Goal: Task Accomplishment & Management: Use online tool/utility

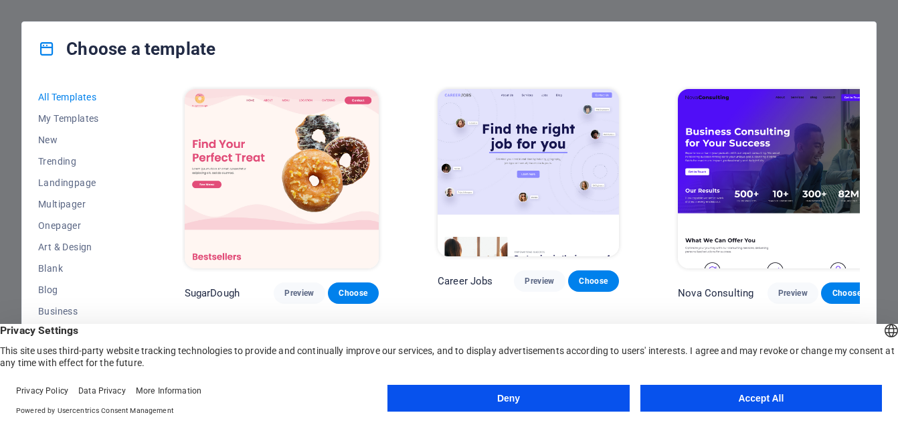
click at [871, 271] on div "All Templates My Templates New Trending Landingpage Multipager Onepager Art & D…" at bounding box center [448, 239] width 853 height 327
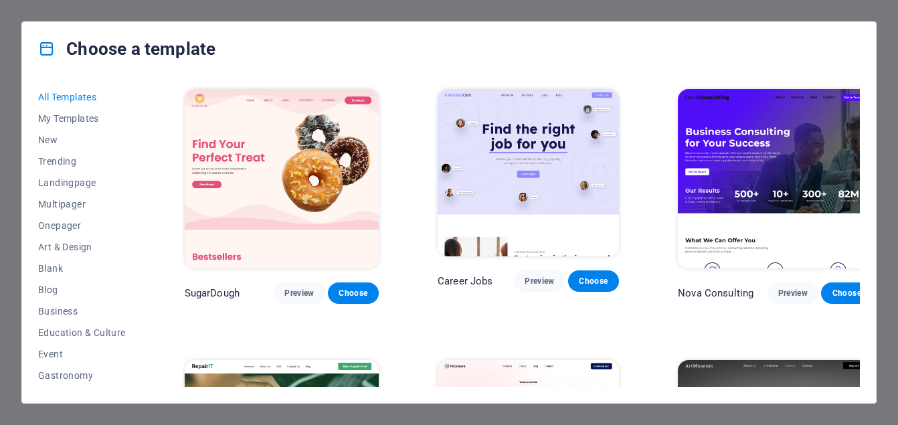
click at [758, 164] on div "Nova Consulting Preview Choose" at bounding box center [774, 194] width 199 height 217
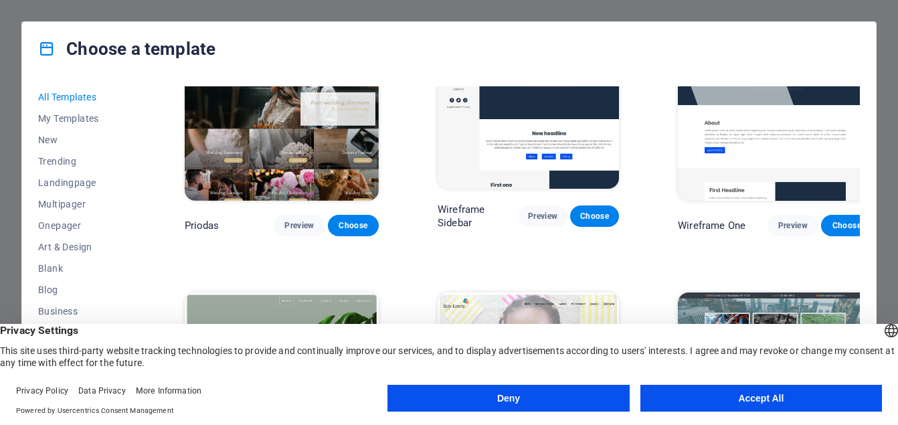
scroll to position [4705, 0]
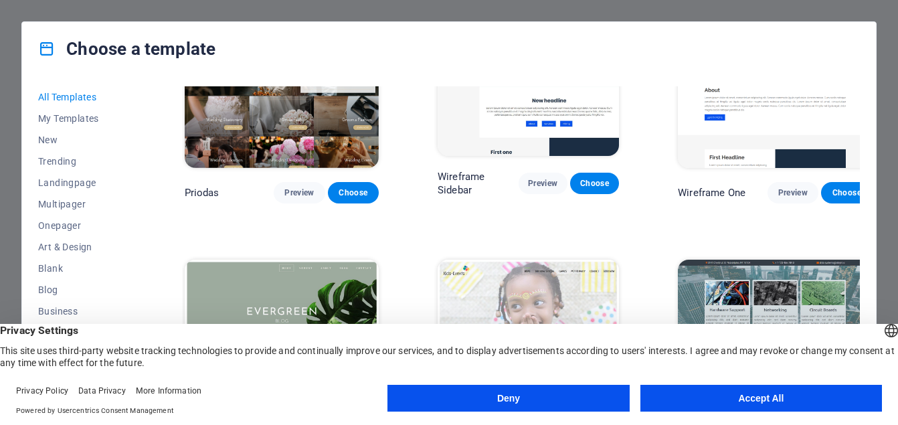
drag, startPoint x: 860, startPoint y: 187, endPoint x: 861, endPoint y: 193, distance: 6.8
click at [861, 193] on div "All Templates My Templates New Trending Landingpage Multipager Onepager Art & D…" at bounding box center [448, 239] width 853 height 327
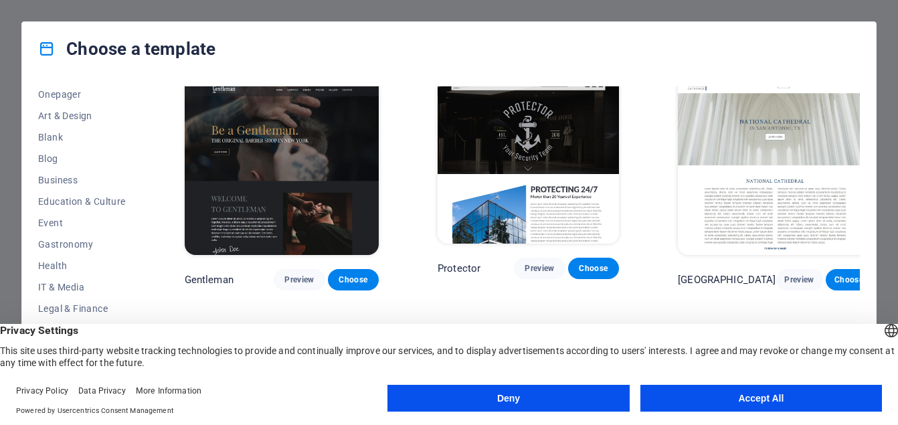
scroll to position [134, 0]
click at [62, 280] on span "IT & Media" at bounding box center [82, 283] width 88 height 11
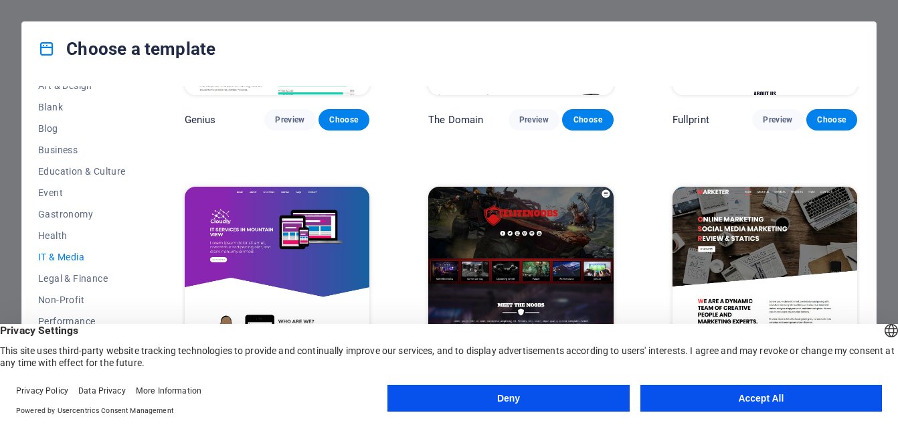
scroll to position [188, 0]
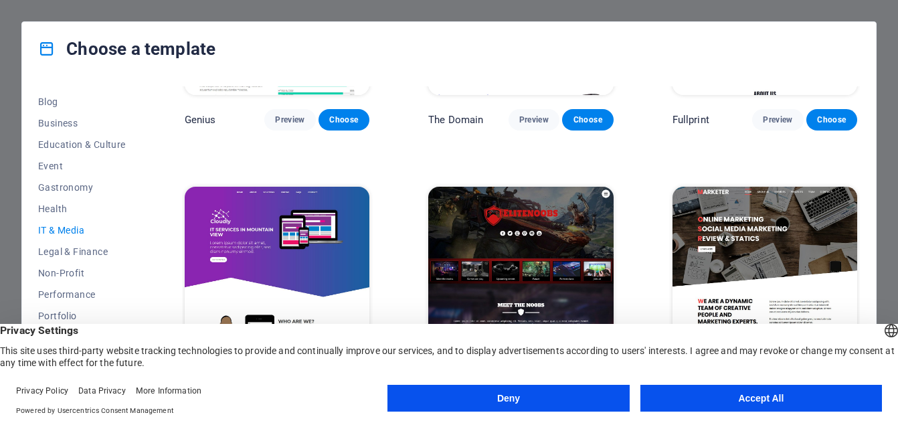
click at [720, 257] on img at bounding box center [764, 272] width 185 height 171
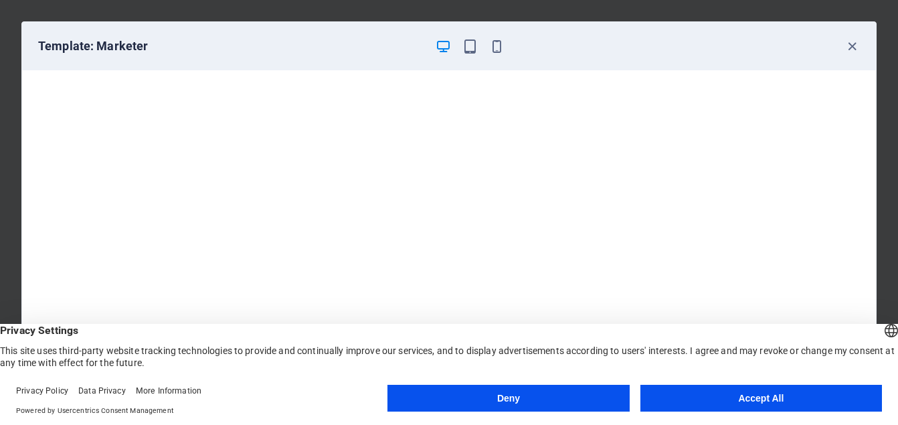
click at [780, 401] on button "Accept All" at bounding box center [760, 398] width 241 height 27
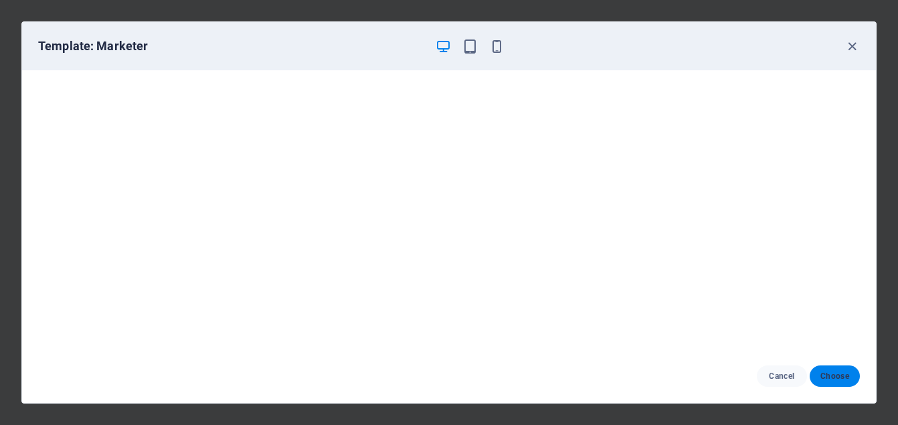
click at [823, 374] on span "Choose" at bounding box center [834, 376] width 29 height 11
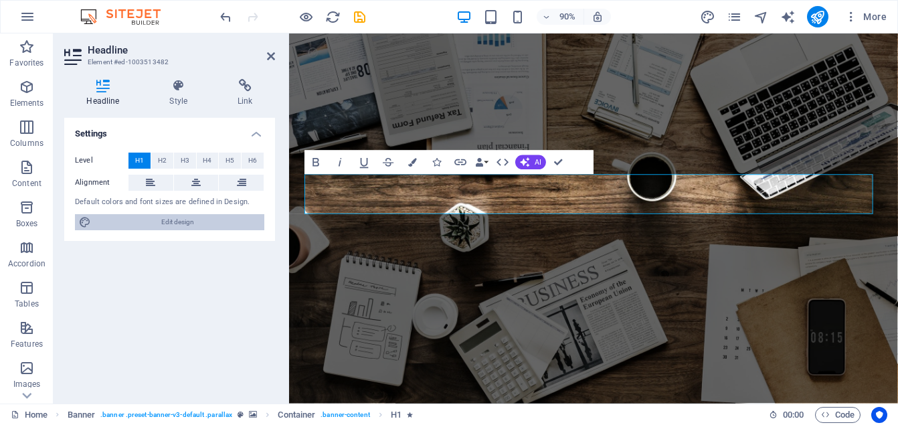
click at [93, 221] on button "Edit design" at bounding box center [169, 222] width 189 height 16
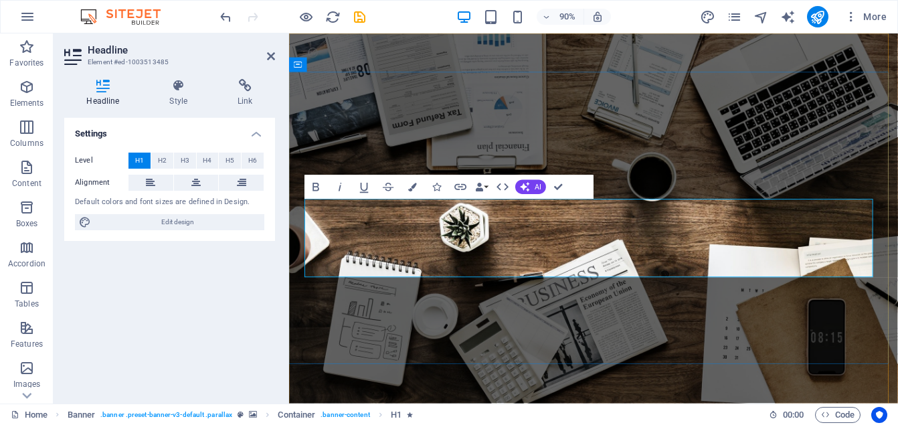
drag, startPoint x: 478, startPoint y: 282, endPoint x: 359, endPoint y: 249, distance: 123.5
click at [409, 193] on button "Colors" at bounding box center [412, 187] width 23 height 24
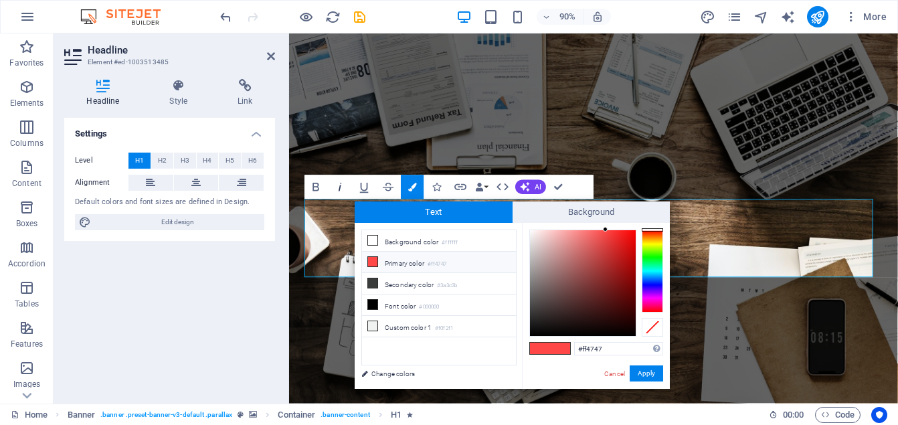
click at [349, 194] on button "Italic" at bounding box center [339, 187] width 23 height 24
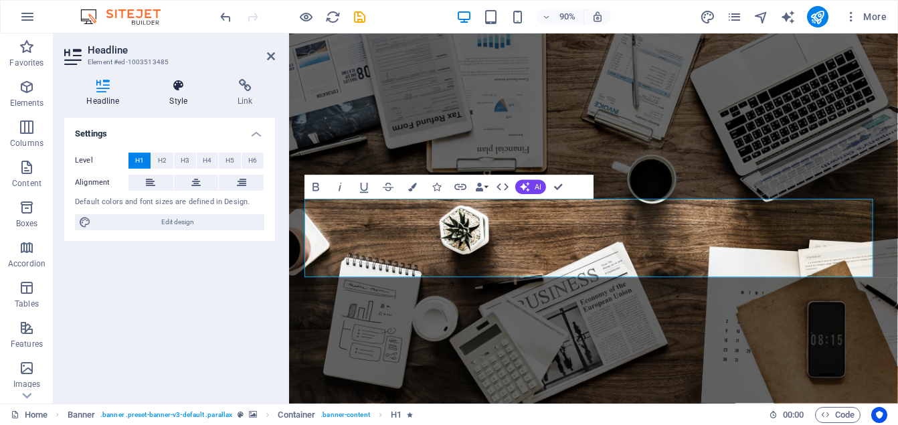
click at [185, 96] on h4 "Style" at bounding box center [181, 93] width 68 height 28
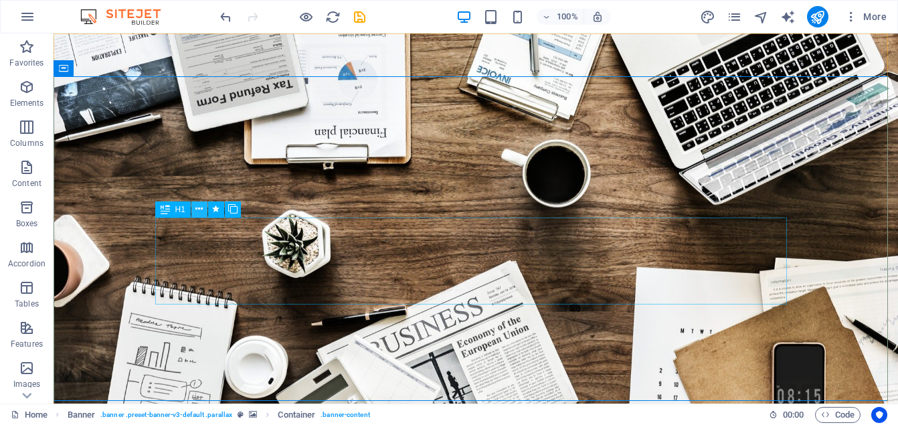
click at [199, 207] on icon at bounding box center [198, 209] width 7 height 14
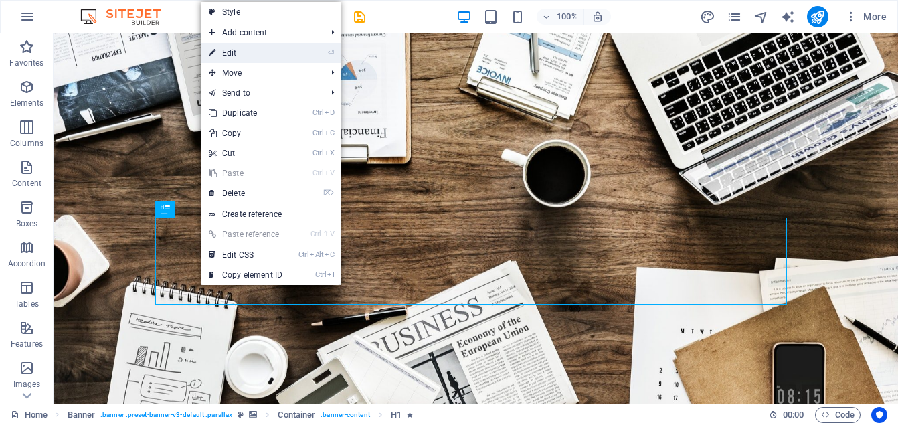
click at [249, 49] on link "⏎ Edit" at bounding box center [246, 53] width 90 height 20
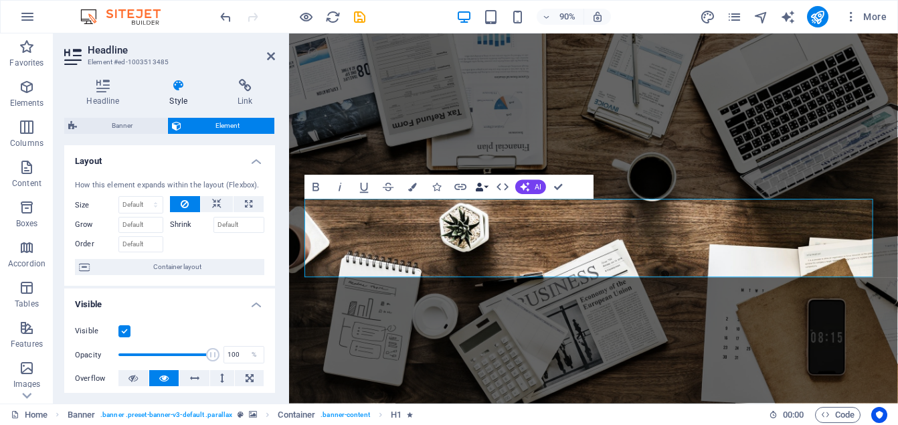
click at [488, 185] on button "Data Bindings" at bounding box center [481, 187] width 17 height 24
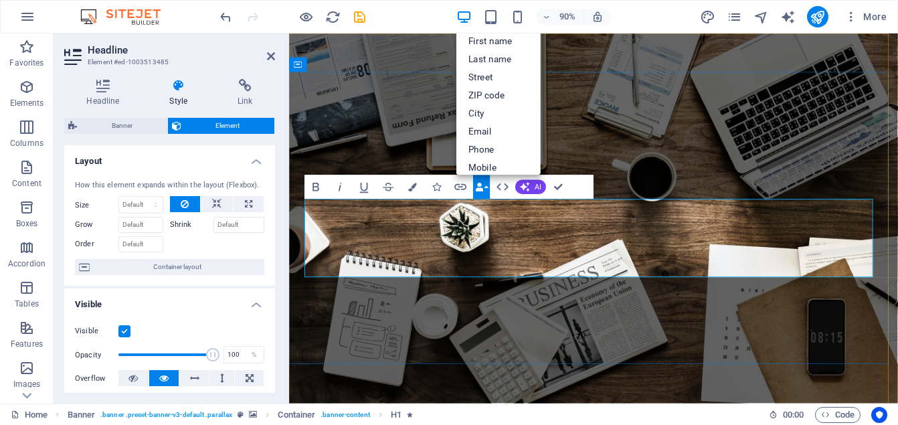
drag, startPoint x: 485, startPoint y: 298, endPoint x: 451, endPoint y: 288, distance: 35.6
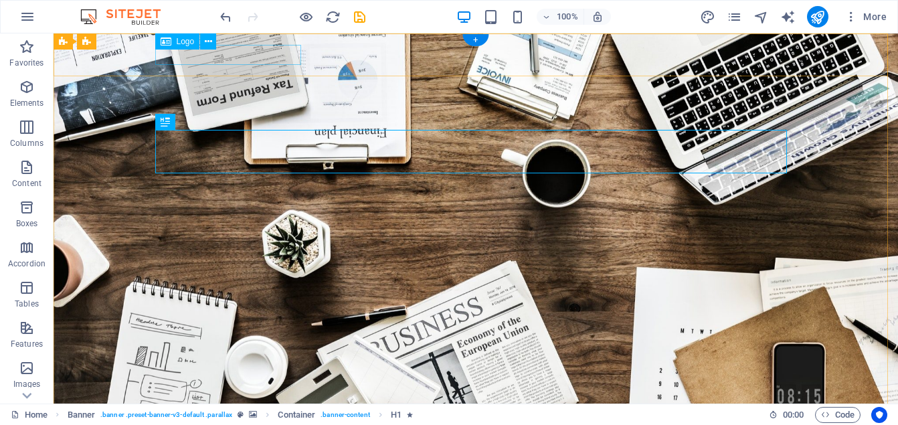
select select "px"
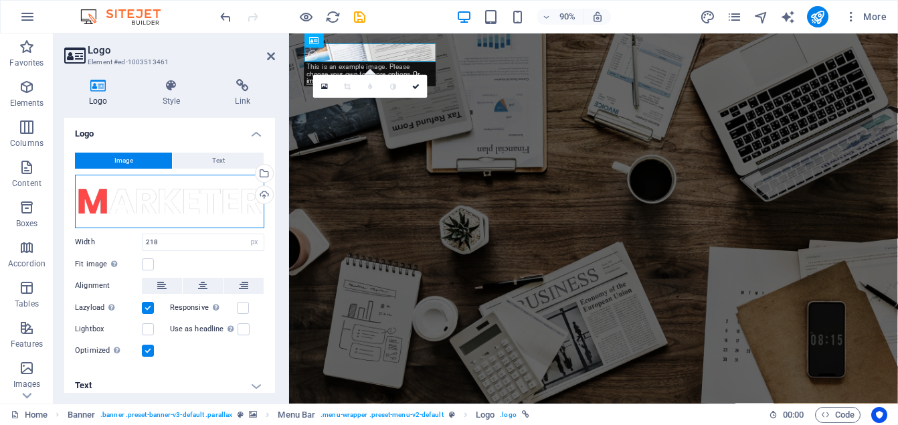
drag, startPoint x: 159, startPoint y: 220, endPoint x: 120, endPoint y: 210, distance: 40.1
click at [120, 210] on div "Drag files here, click to choose files or select files from Files or our free s…" at bounding box center [169, 202] width 189 height 54
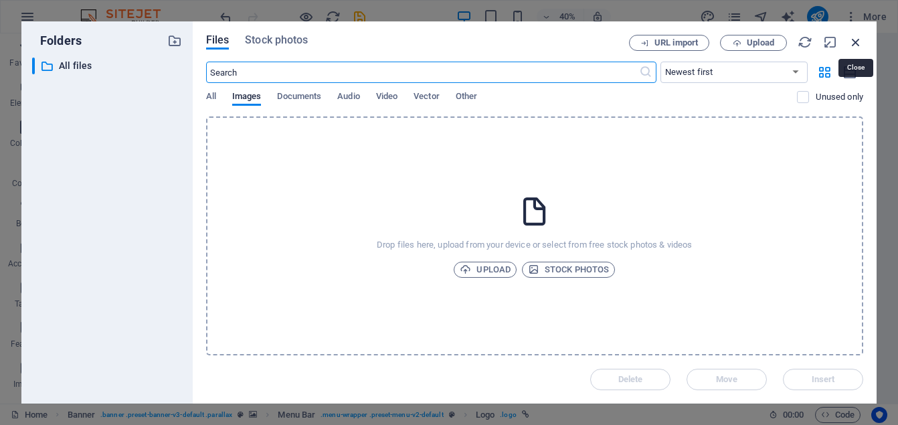
click at [861, 45] on icon "button" at bounding box center [855, 42] width 15 height 15
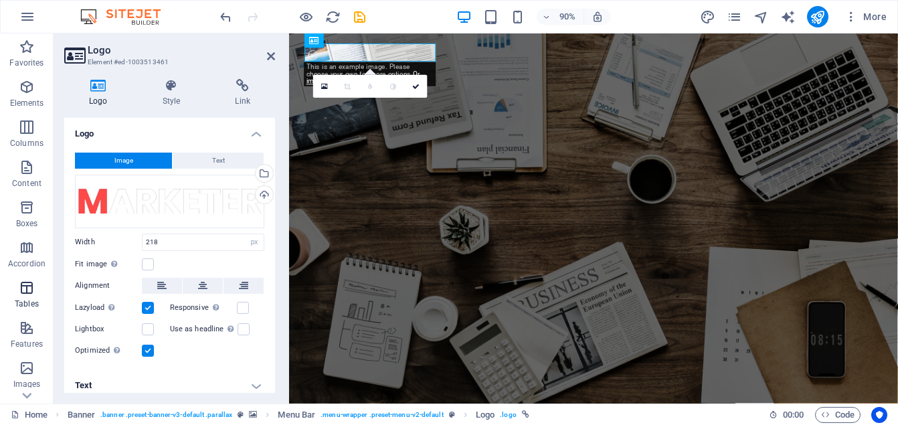
click at [19, 288] on icon "button" at bounding box center [27, 288] width 16 height 16
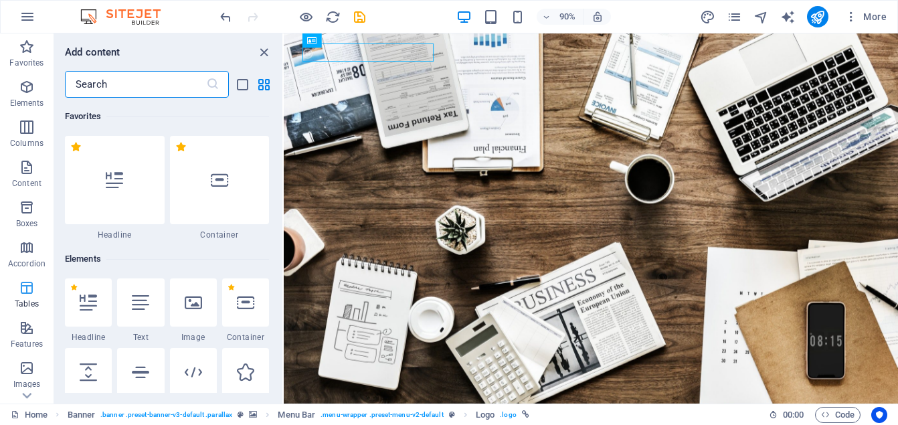
scroll to position [4632, 0]
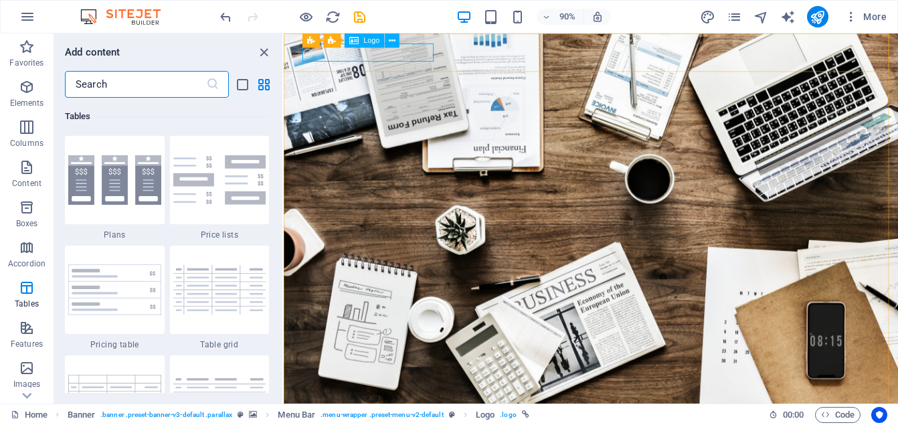
click at [348, 47] on div "Logo" at bounding box center [364, 40] width 40 height 15
click at [393, 43] on icon at bounding box center [392, 40] width 7 height 13
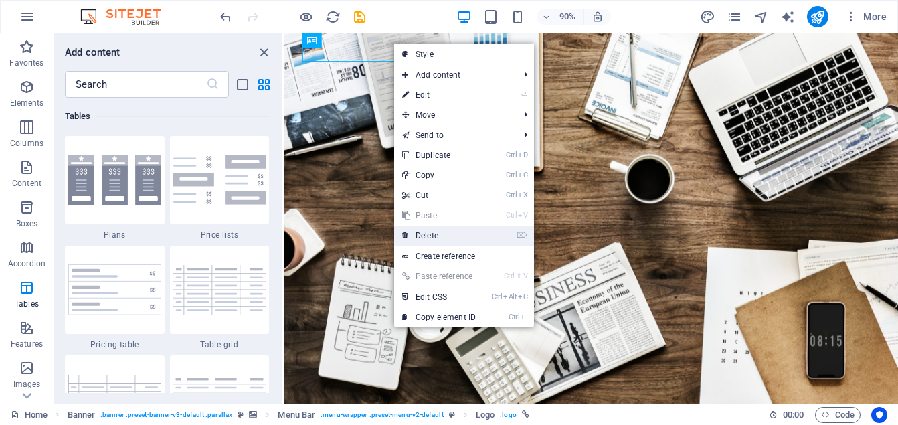
click at [429, 238] on link "⌦ Delete" at bounding box center [439, 235] width 90 height 20
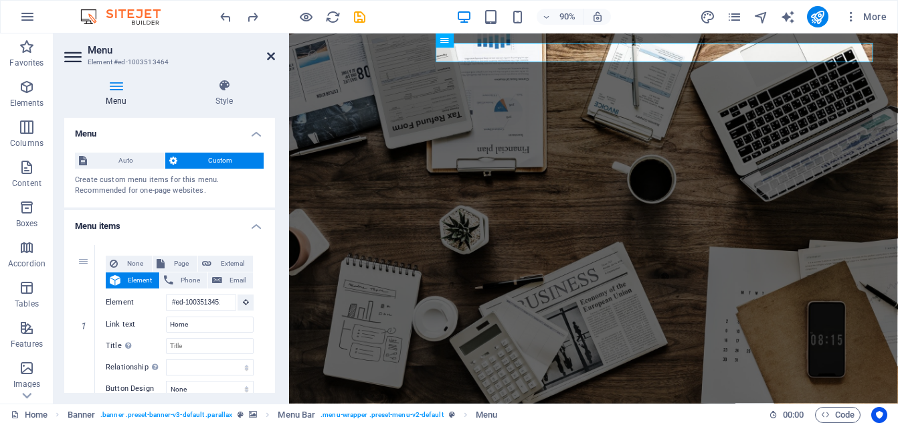
click at [272, 52] on icon at bounding box center [271, 56] width 8 height 11
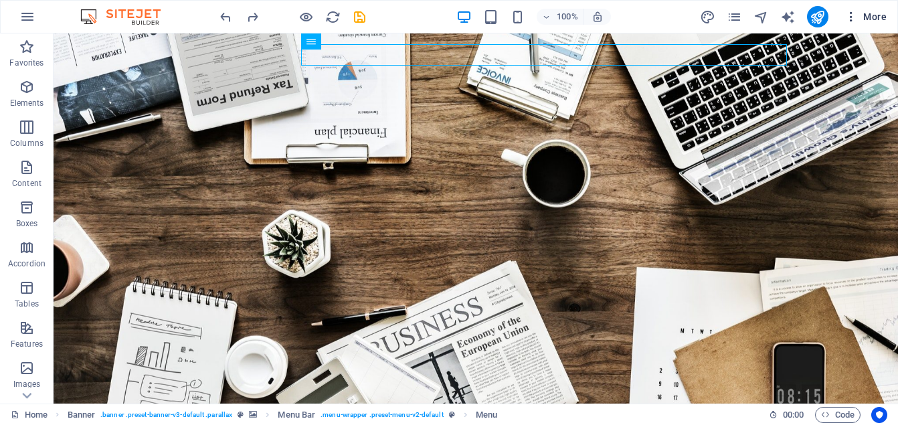
click at [882, 17] on span "More" at bounding box center [865, 16] width 42 height 13
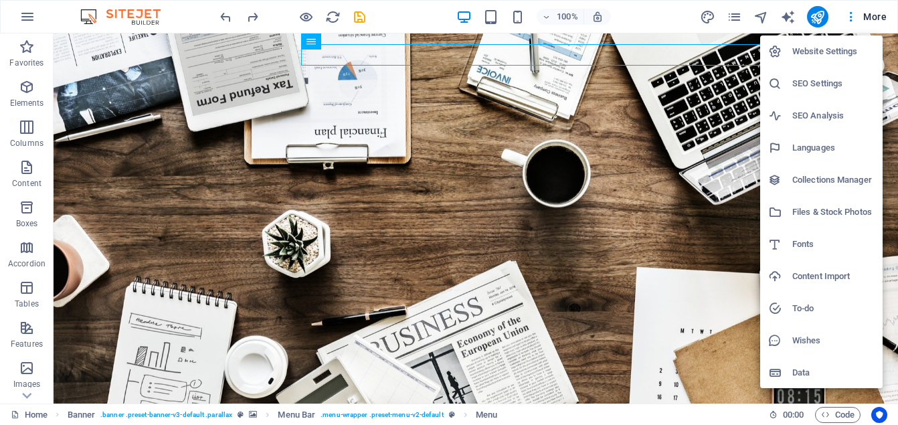
click at [815, 55] on h6 "Website Settings" at bounding box center [833, 51] width 82 height 16
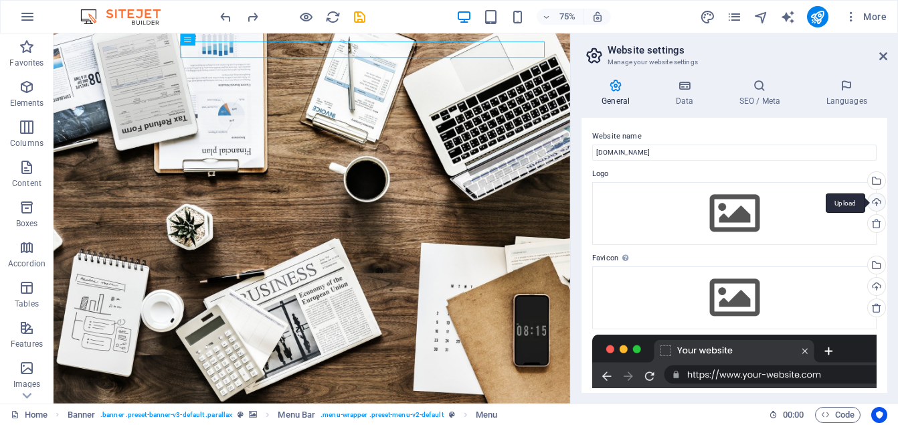
click at [873, 203] on div "Upload" at bounding box center [875, 203] width 20 height 20
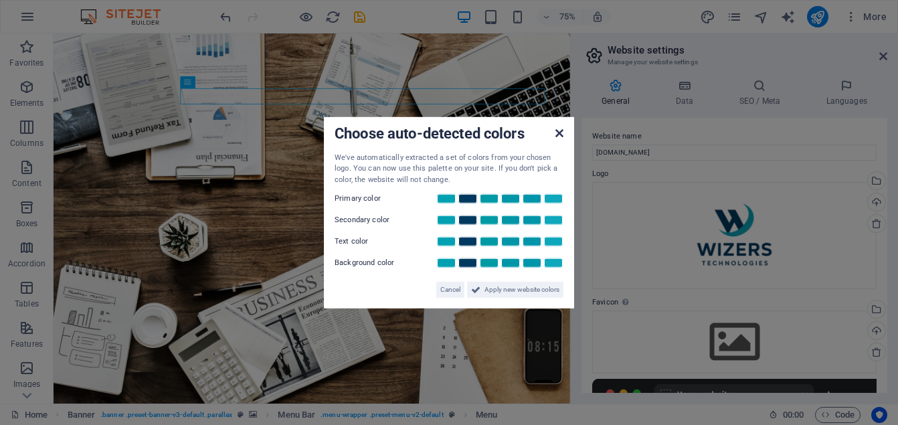
click at [556, 131] on icon at bounding box center [559, 132] width 8 height 11
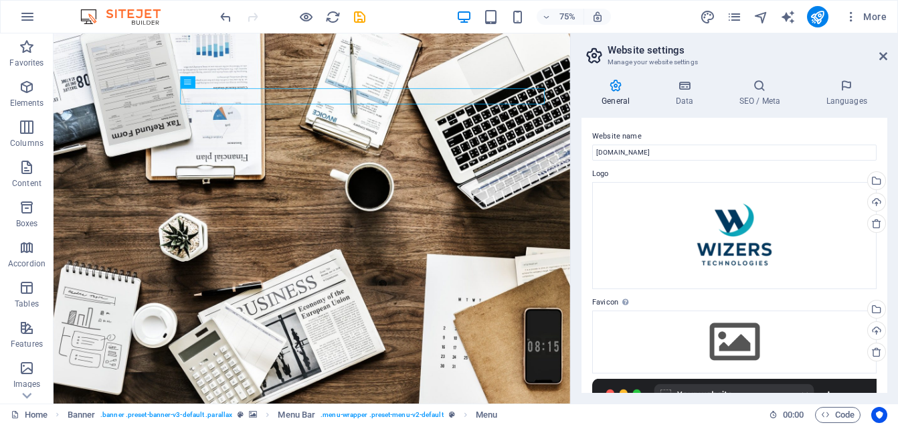
drag, startPoint x: 887, startPoint y: 253, endPoint x: 889, endPoint y: 274, distance: 20.8
click at [889, 274] on div "General Data SEO / Meta Languages Website name [DOMAIN_NAME] Logo Drag files he…" at bounding box center [733, 235] width 327 height 335
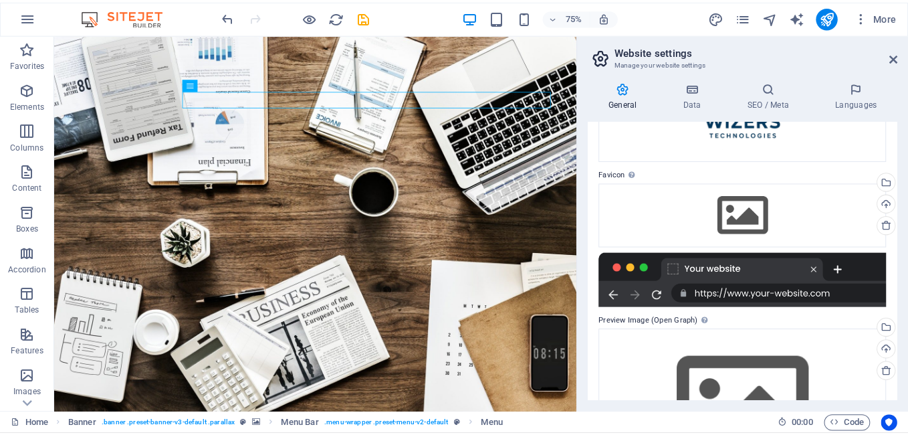
scroll to position [146, 0]
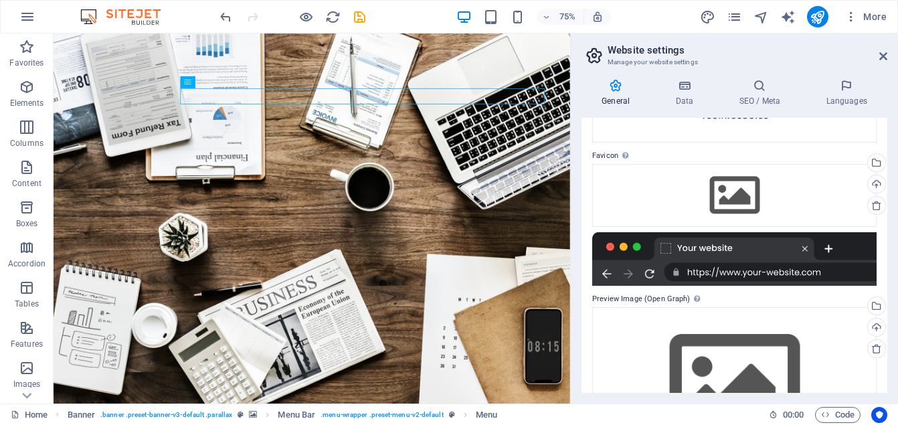
click at [666, 250] on div at bounding box center [734, 259] width 284 height 54
click at [706, 252] on div at bounding box center [734, 259] width 284 height 54
click at [696, 276] on div at bounding box center [734, 259] width 284 height 54
click at [752, 274] on div at bounding box center [734, 259] width 284 height 54
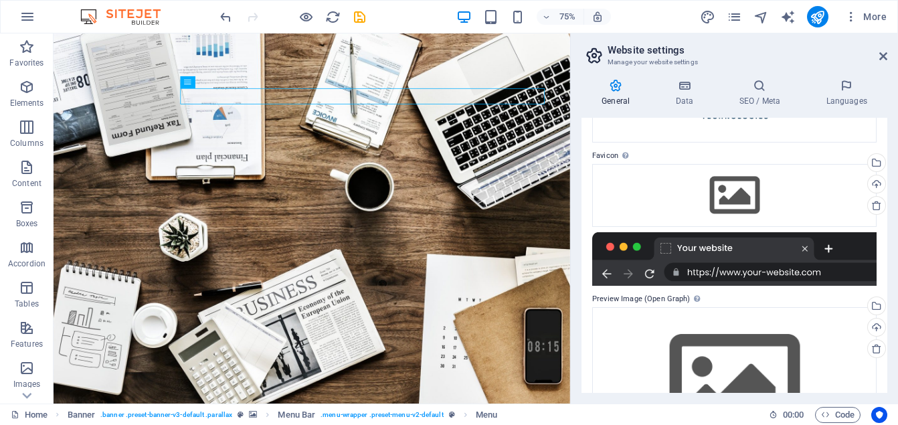
click at [752, 274] on div at bounding box center [734, 259] width 284 height 54
click at [837, 270] on div at bounding box center [734, 259] width 284 height 54
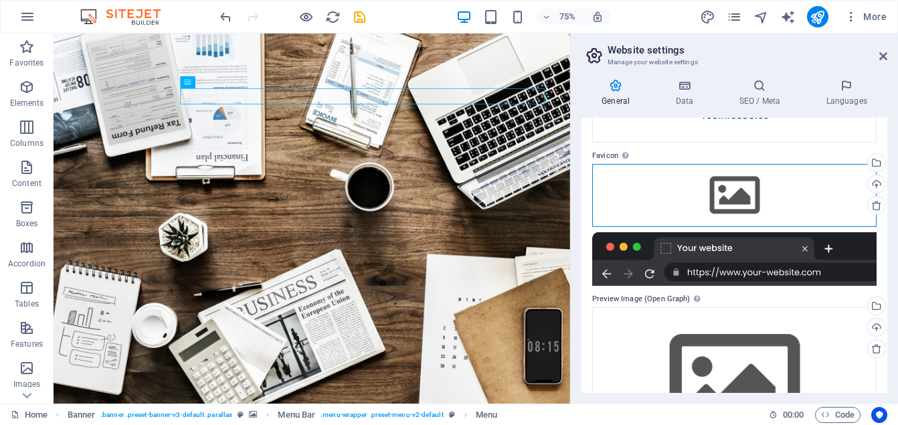
click at [716, 174] on div "Drag files here, click to choose files or select files from Files or our free s…" at bounding box center [734, 195] width 284 height 63
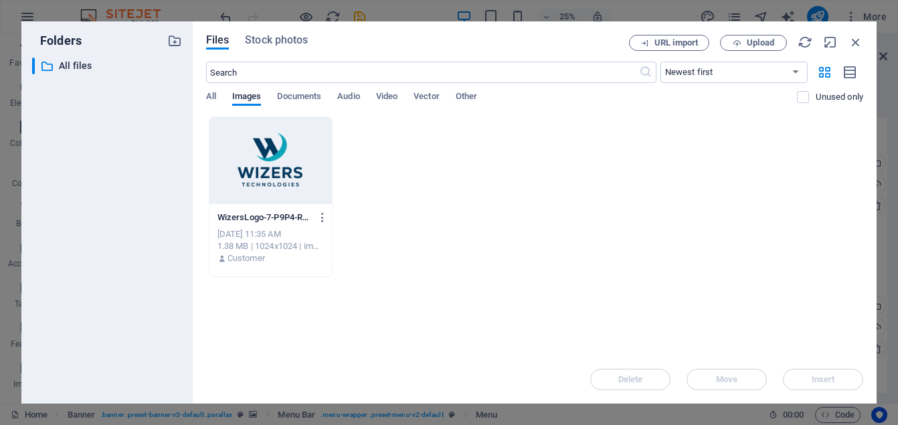
click at [286, 167] on div at bounding box center [270, 160] width 122 height 87
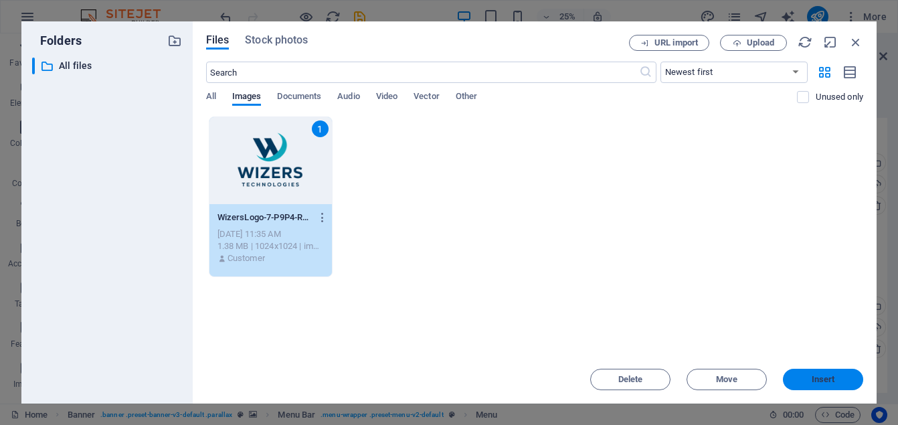
click at [833, 373] on button "Insert" at bounding box center [822, 378] width 80 height 21
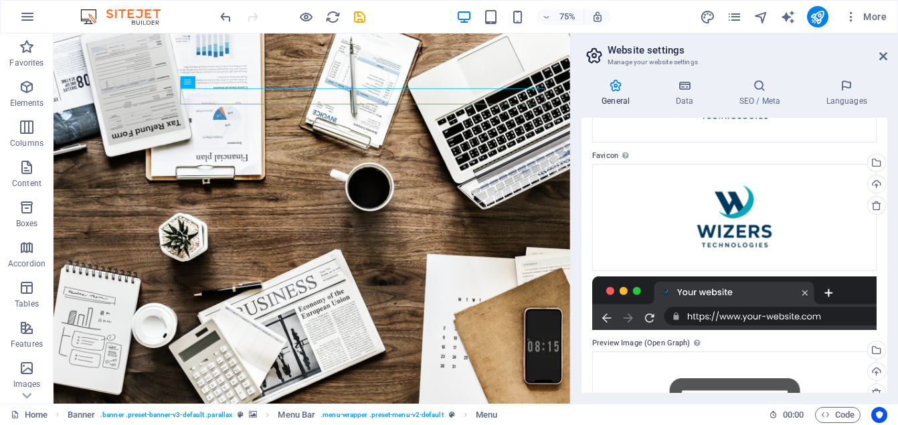
drag, startPoint x: 889, startPoint y: 226, endPoint x: 891, endPoint y: 278, distance: 51.6
click at [891, 278] on div "General Data SEO / Meta Languages Website name [DOMAIN_NAME] Logo Drag files he…" at bounding box center [733, 235] width 327 height 335
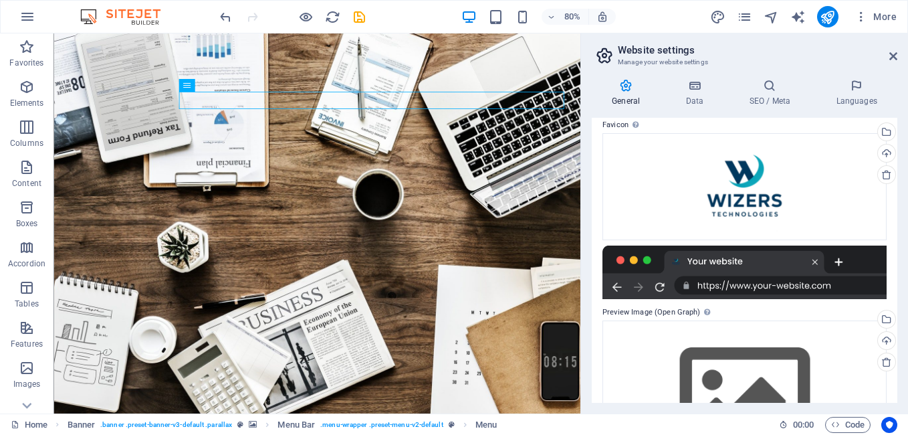
scroll to position [259, 0]
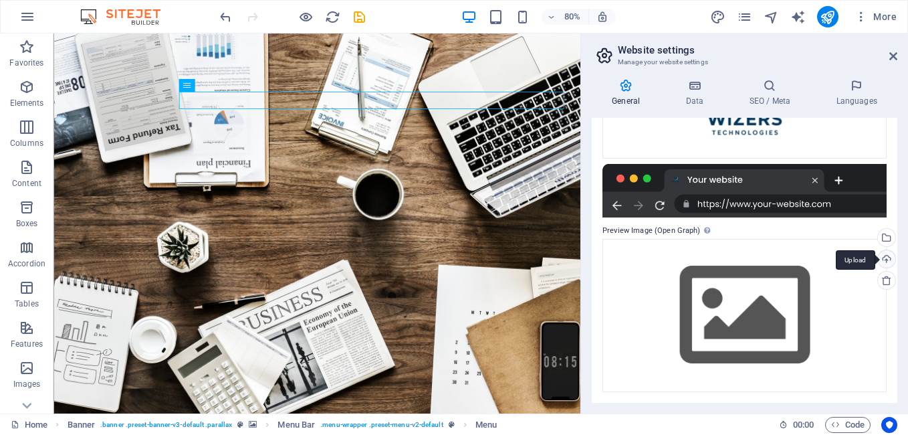
click at [882, 257] on div "Upload" at bounding box center [885, 260] width 20 height 20
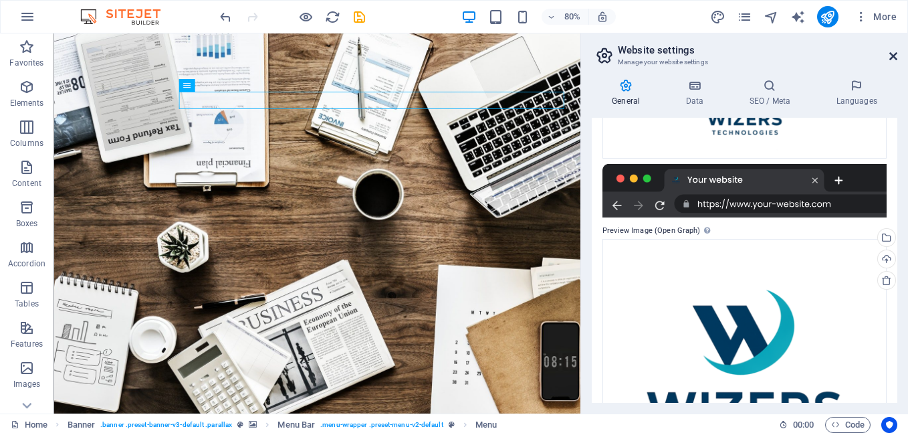
click at [895, 53] on icon at bounding box center [893, 56] width 8 height 11
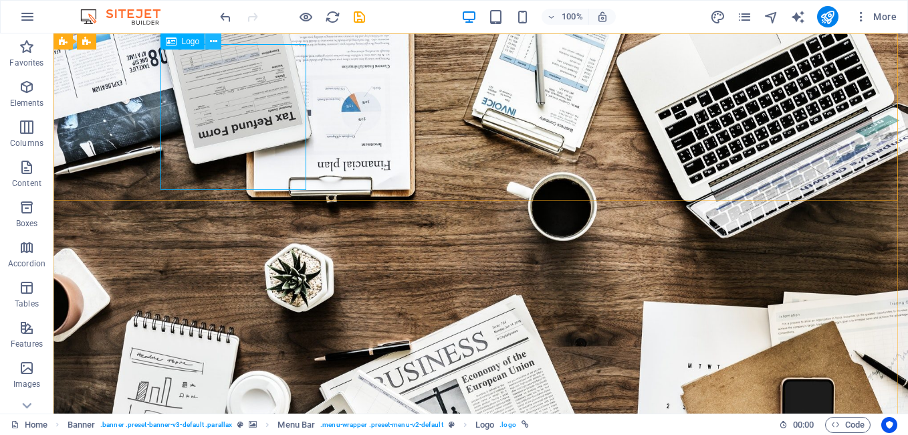
click at [211, 42] on icon at bounding box center [213, 42] width 7 height 14
select select "px"
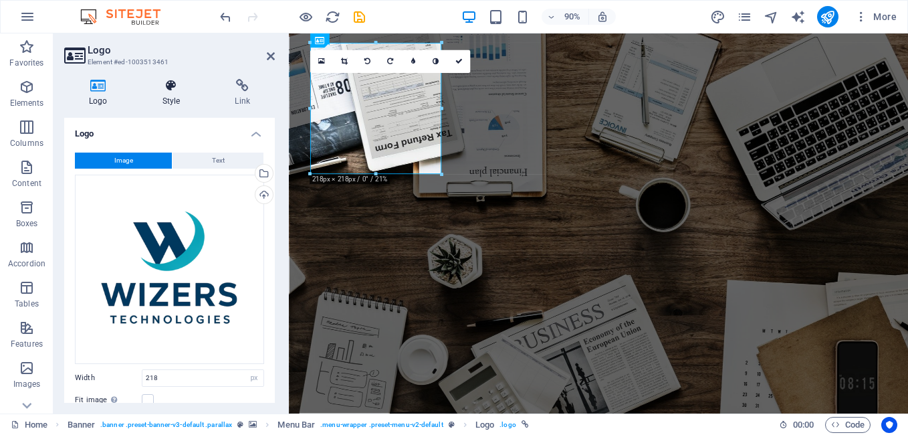
click at [178, 98] on h4 "Style" at bounding box center [174, 93] width 73 height 28
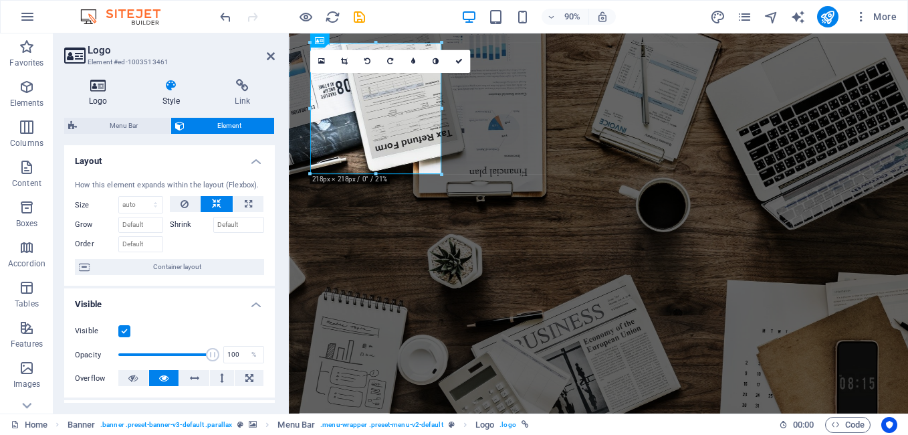
click at [93, 95] on h4 "Logo" at bounding box center [101, 93] width 74 height 28
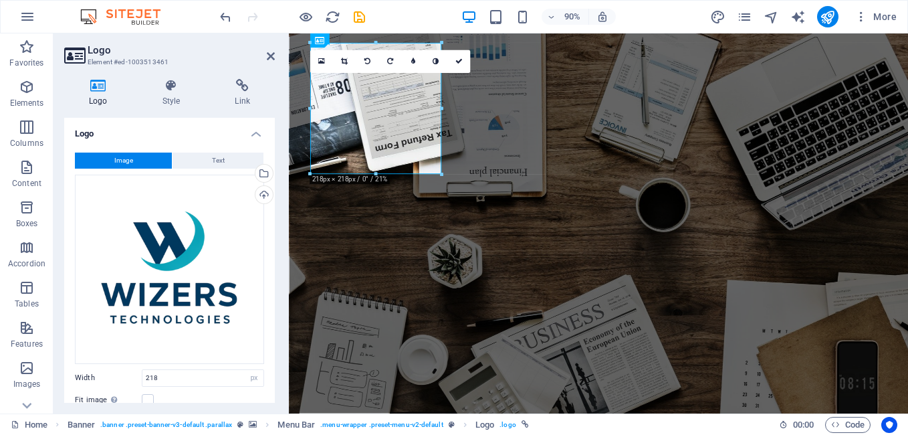
drag, startPoint x: 272, startPoint y: 274, endPoint x: 280, endPoint y: 313, distance: 39.6
click at [280, 313] on div "Logo Style Link Logo Image Text Drag files here, click to choose files or selec…" at bounding box center [170, 240] width 232 height 345
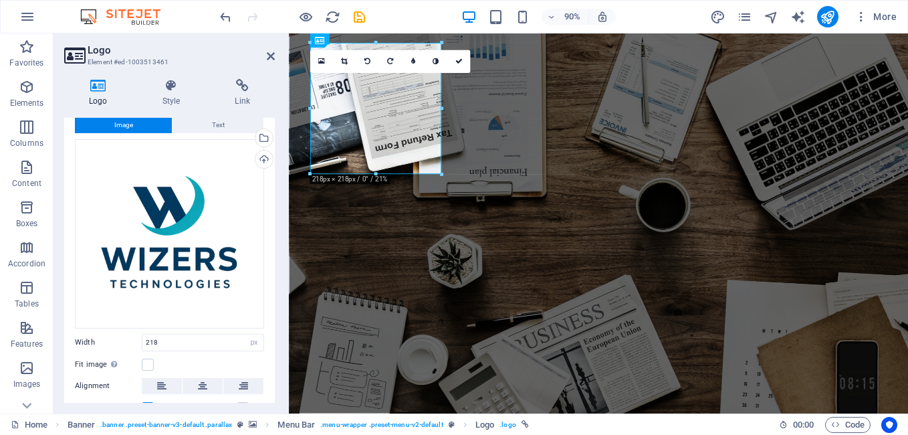
scroll to position [0, 0]
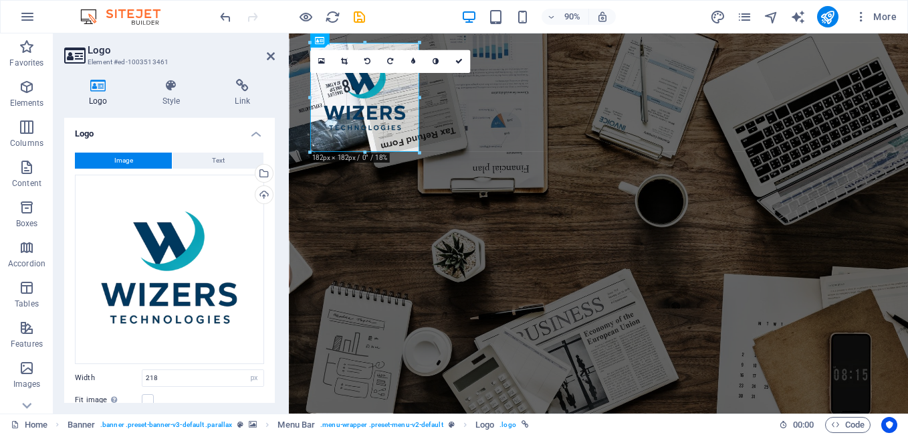
drag, startPoint x: 442, startPoint y: 171, endPoint x: 137, endPoint y: 125, distance: 308.4
type input "181"
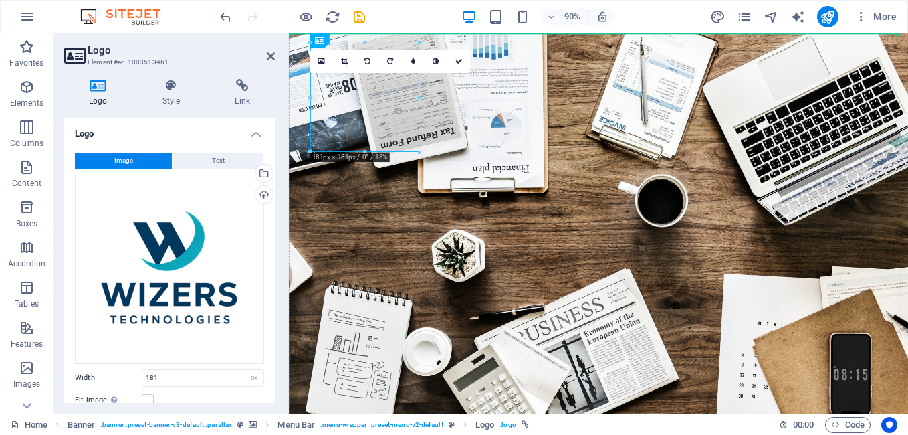
drag, startPoint x: 385, startPoint y: 122, endPoint x: 484, endPoint y: 124, distance: 99.0
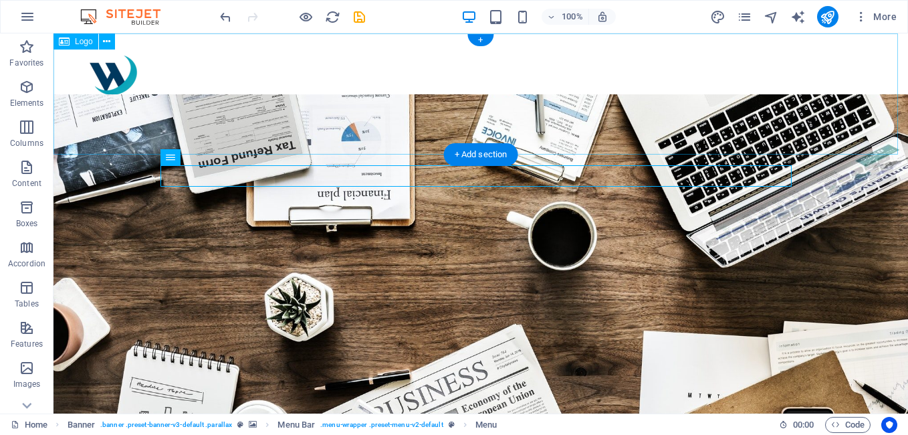
click at [674, 149] on div at bounding box center [481, 93] width 855 height 121
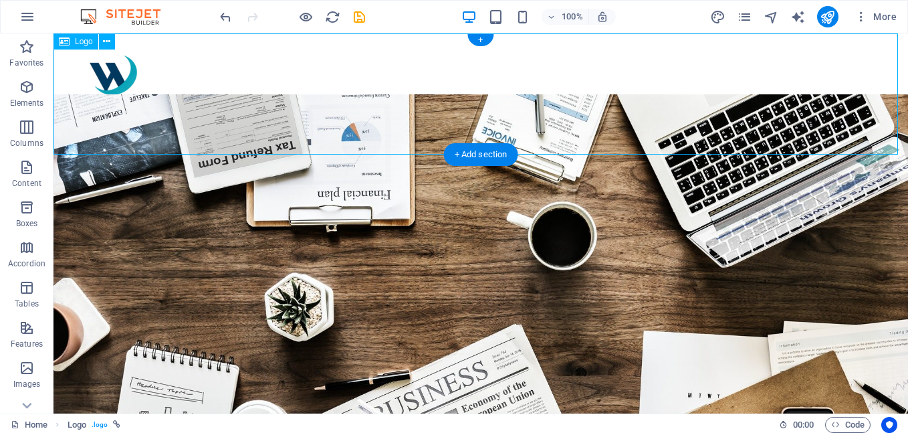
click at [282, 143] on div at bounding box center [481, 93] width 855 height 121
click at [409, 66] on div at bounding box center [481, 93] width 855 height 121
click at [117, 108] on div at bounding box center [481, 93] width 855 height 121
click at [104, 114] on div at bounding box center [481, 93] width 855 height 121
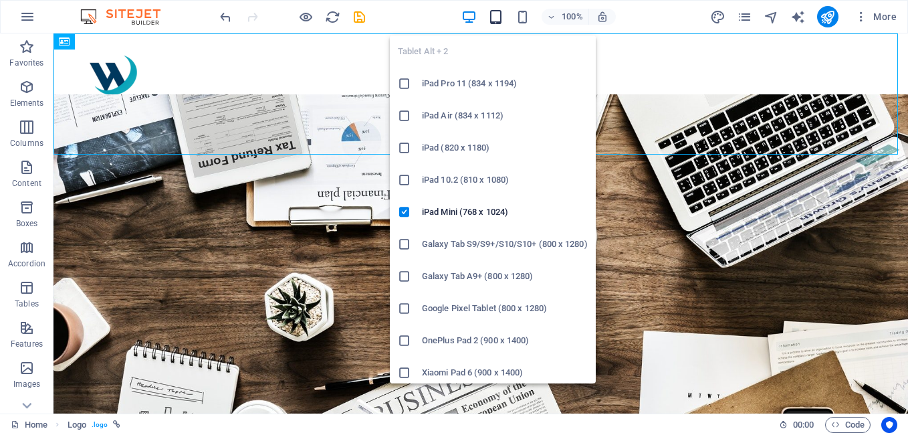
click at [498, 17] on icon "button" at bounding box center [495, 16] width 15 height 15
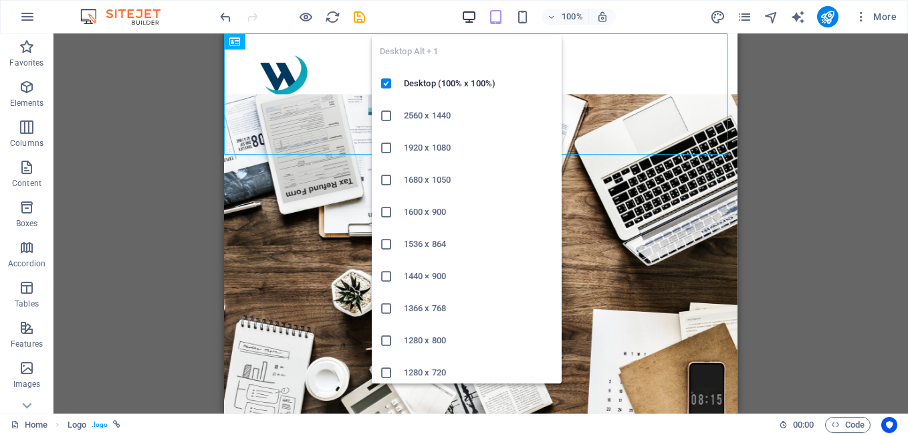
click at [465, 17] on icon "button" at bounding box center [468, 16] width 15 height 15
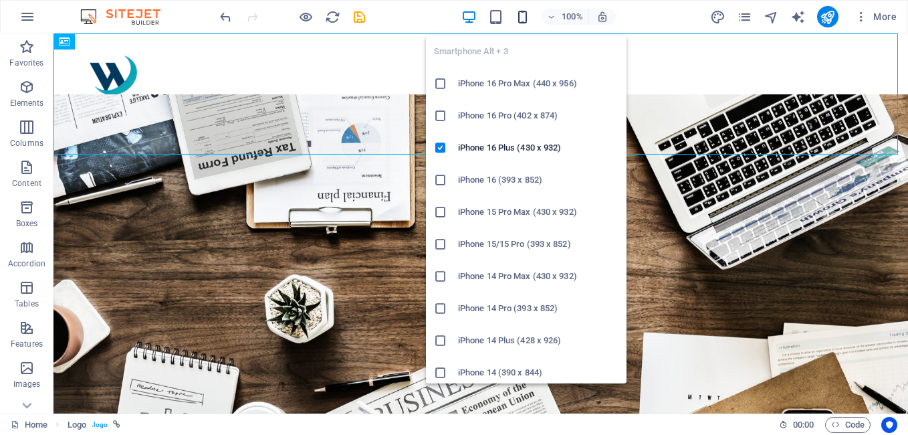
click at [519, 21] on icon "button" at bounding box center [522, 16] width 15 height 15
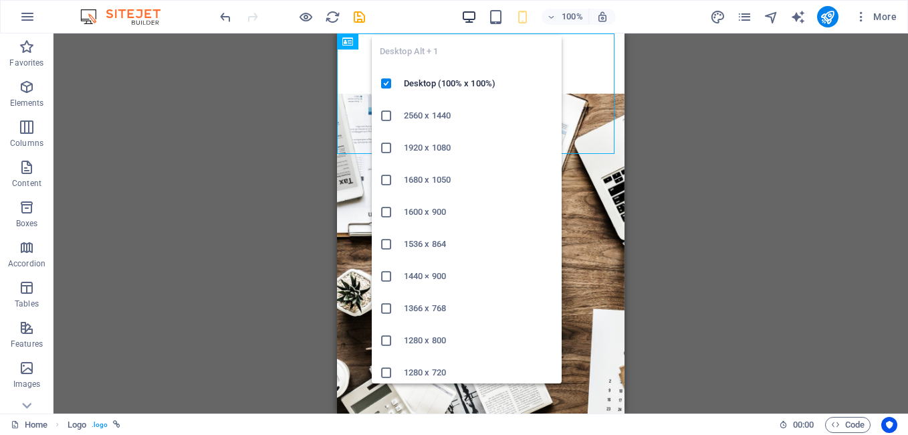
click at [465, 15] on icon "button" at bounding box center [468, 16] width 15 height 15
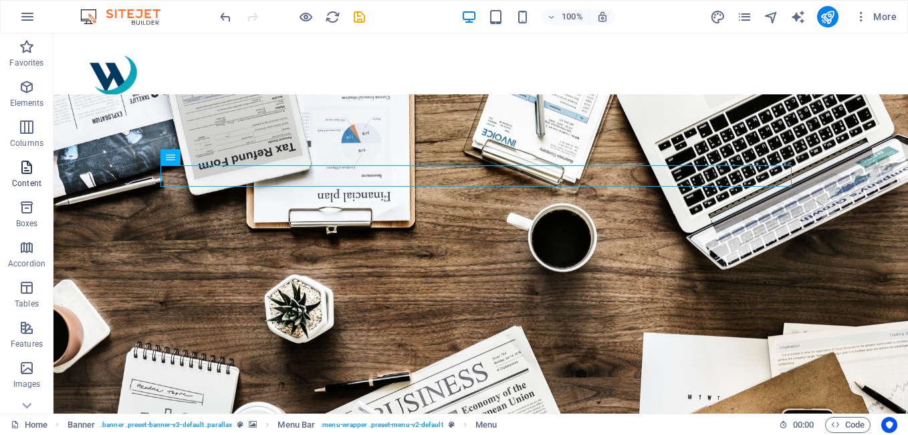
click at [32, 166] on icon "button" at bounding box center [27, 167] width 16 height 16
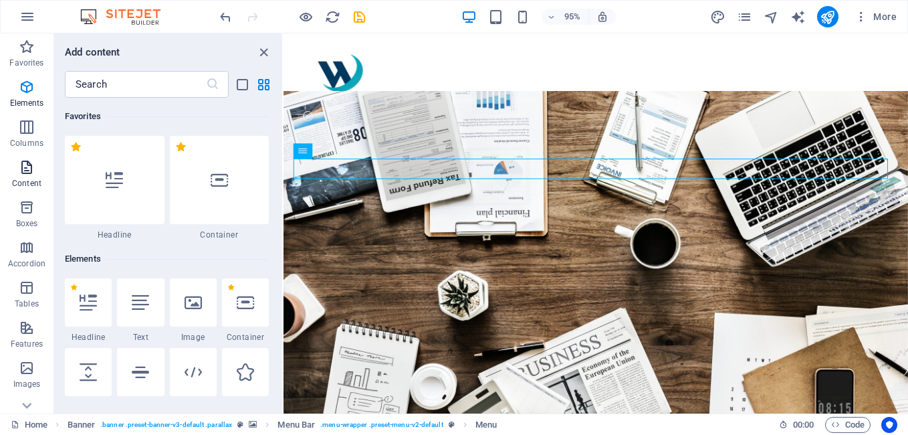
scroll to position [2340, 0]
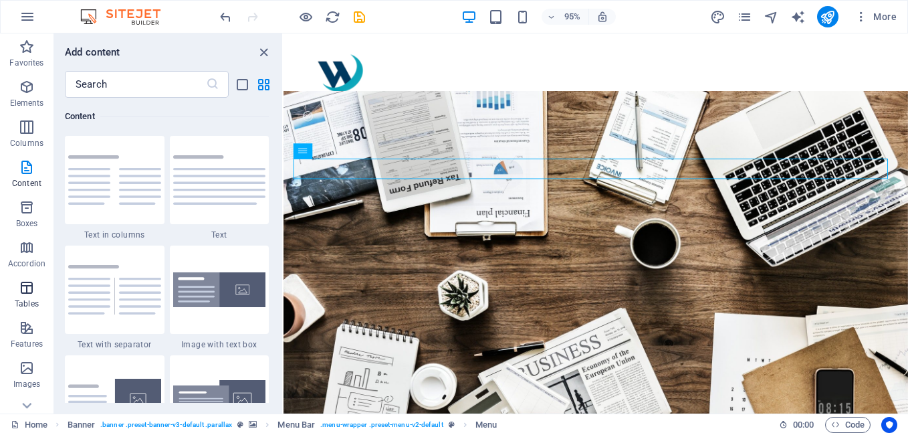
click at [29, 300] on p "Tables" at bounding box center [27, 303] width 24 height 11
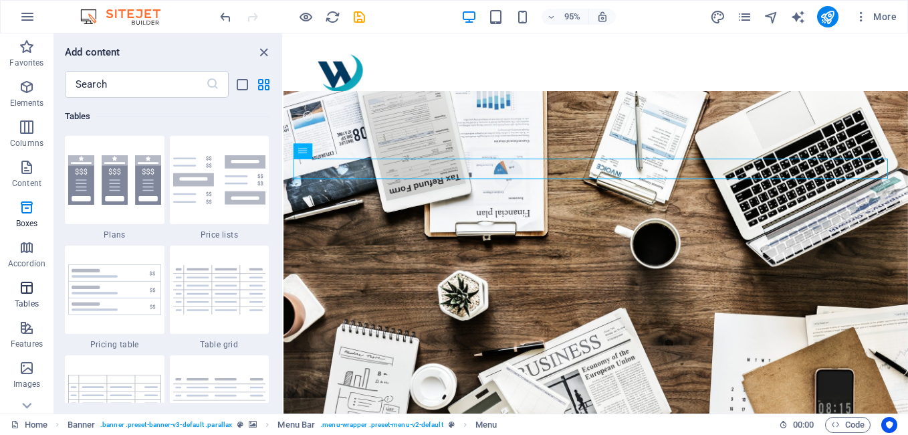
scroll to position [4632, 0]
click at [27, 265] on p "Accordion" at bounding box center [26, 263] width 37 height 11
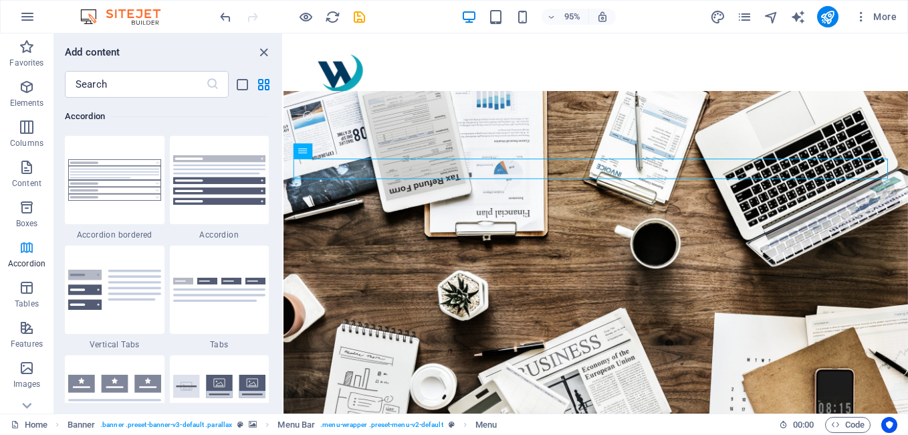
scroll to position [4270, 0]
click at [22, 216] on span "Boxes" at bounding box center [27, 215] width 54 height 32
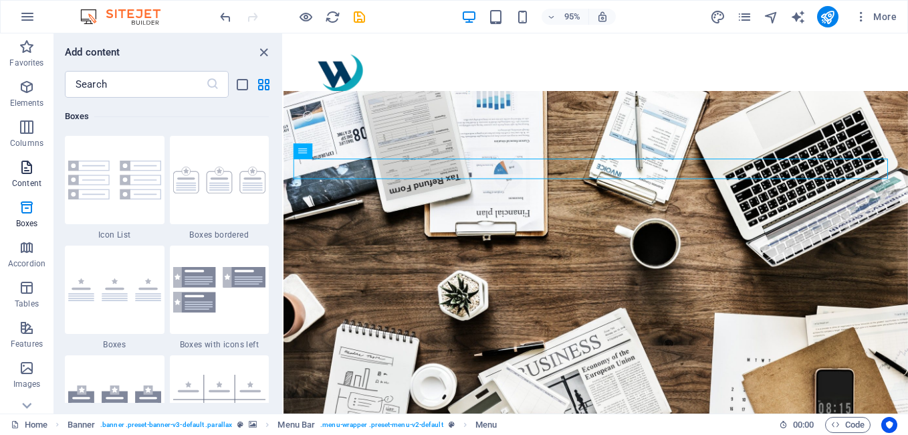
click at [22, 190] on span "Content" at bounding box center [27, 175] width 54 height 32
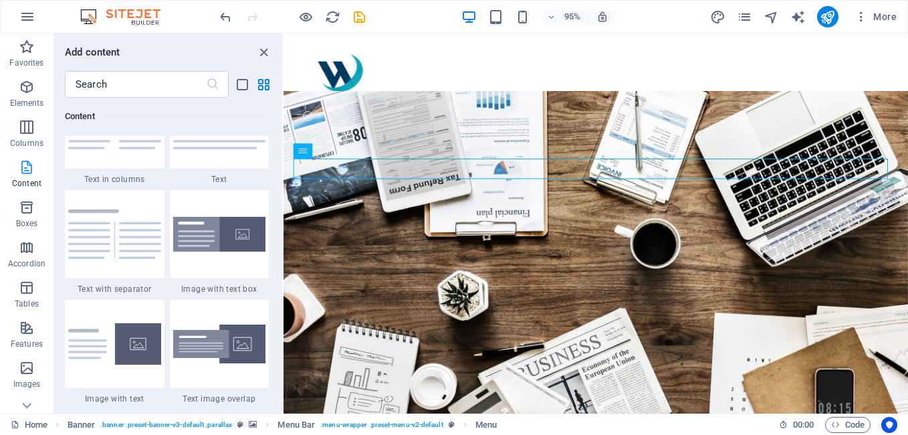
scroll to position [2340, 0]
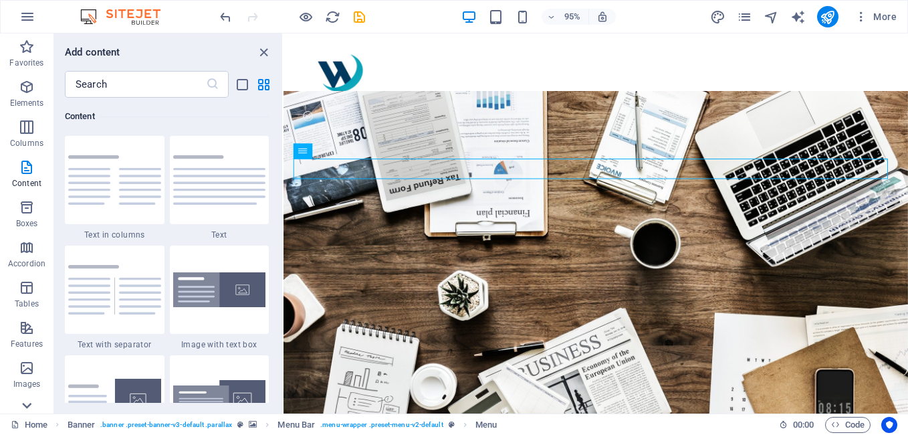
click at [29, 407] on icon at bounding box center [26, 405] width 19 height 19
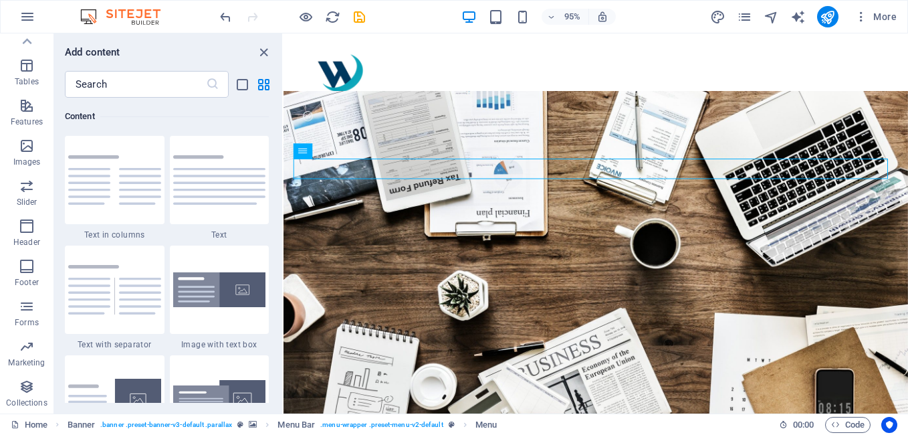
click at [29, 407] on div "Favorites Elements Columns Content Boxes Accordion Tables Features Images Slide…" at bounding box center [27, 223] width 54 height 380
click at [28, 17] on icon "button" at bounding box center [27, 17] width 16 height 16
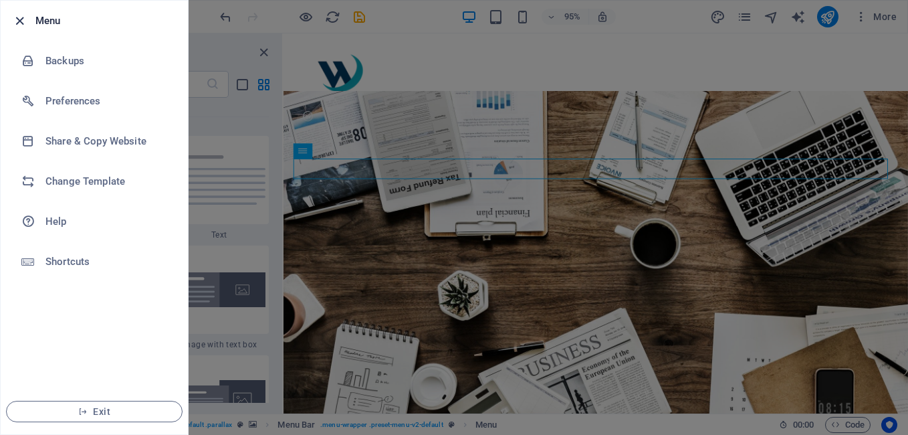
click at [17, 19] on icon "button" at bounding box center [19, 20] width 15 height 15
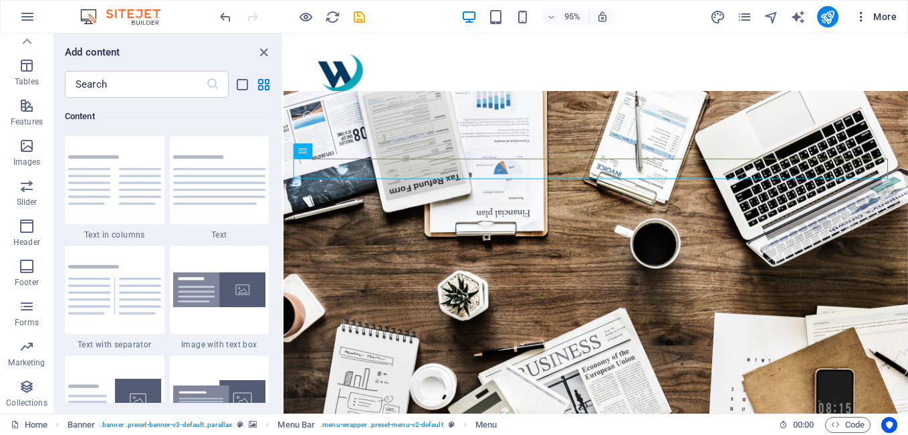
click at [879, 11] on span "More" at bounding box center [876, 16] width 42 height 13
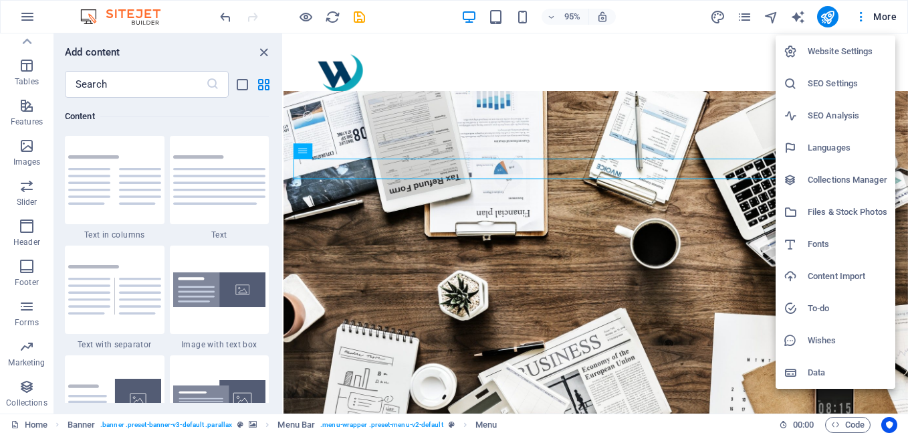
click at [863, 16] on div at bounding box center [454, 217] width 908 height 435
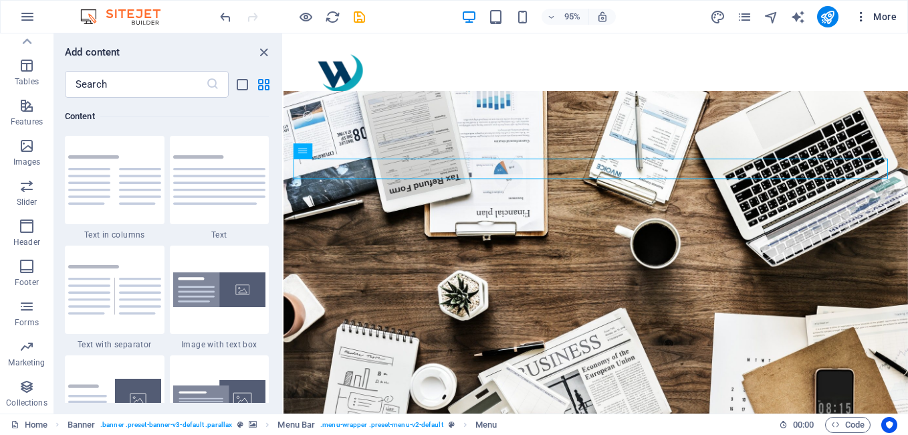
click at [865, 19] on icon "button" at bounding box center [861, 16] width 13 height 13
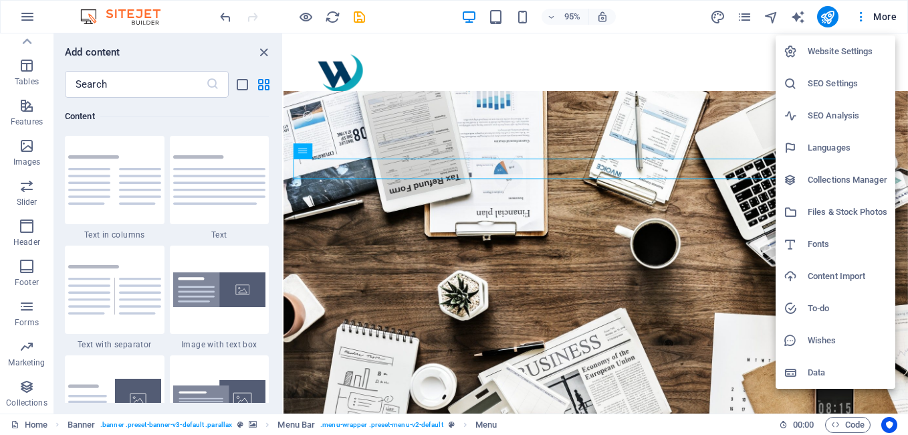
click at [677, 108] on div at bounding box center [454, 217] width 908 height 435
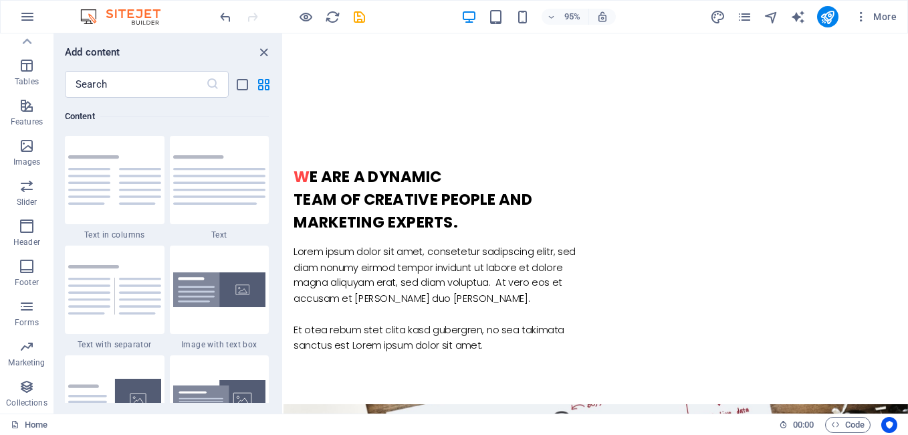
scroll to position [875, 0]
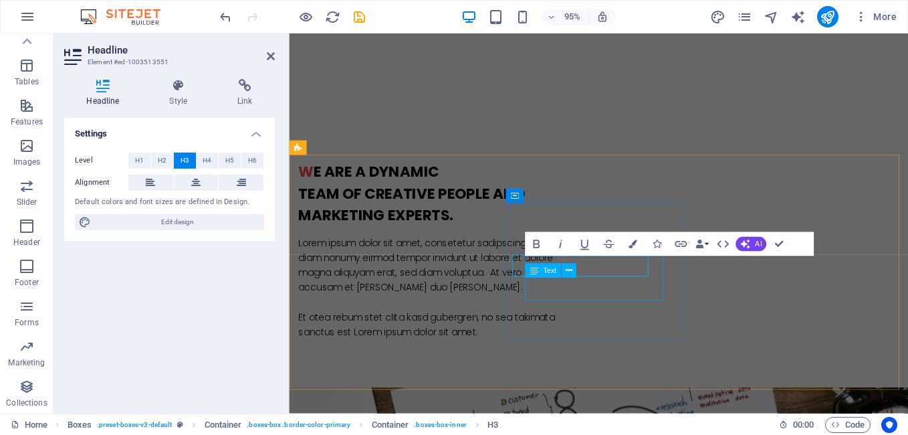
scroll to position [876, 0]
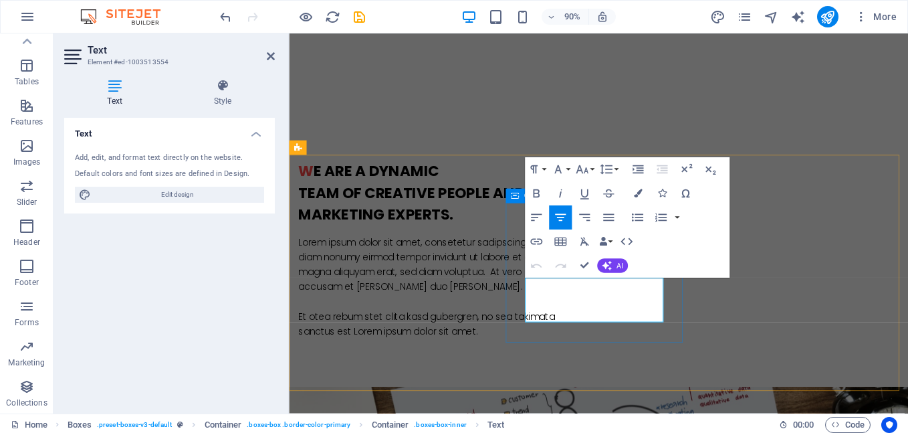
drag, startPoint x: 677, startPoint y: 342, endPoint x: 538, endPoint y: 298, distance: 145.7
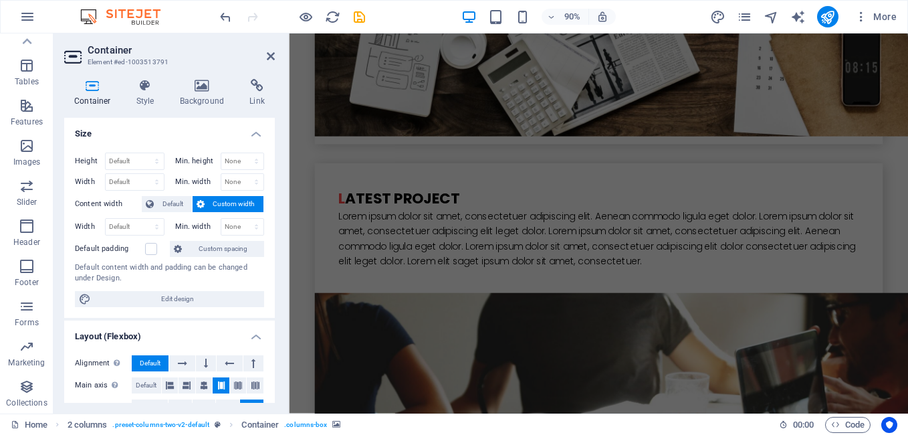
scroll to position [2836, 0]
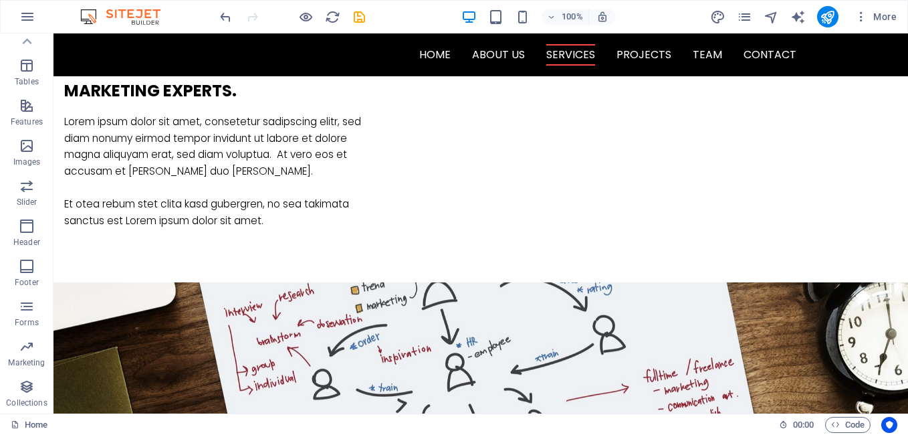
scroll to position [974, 0]
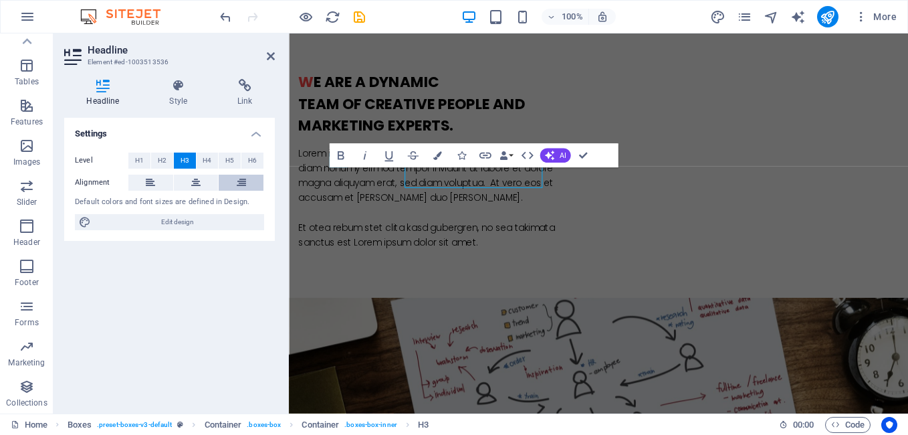
click at [261, 190] on button at bounding box center [241, 183] width 45 height 16
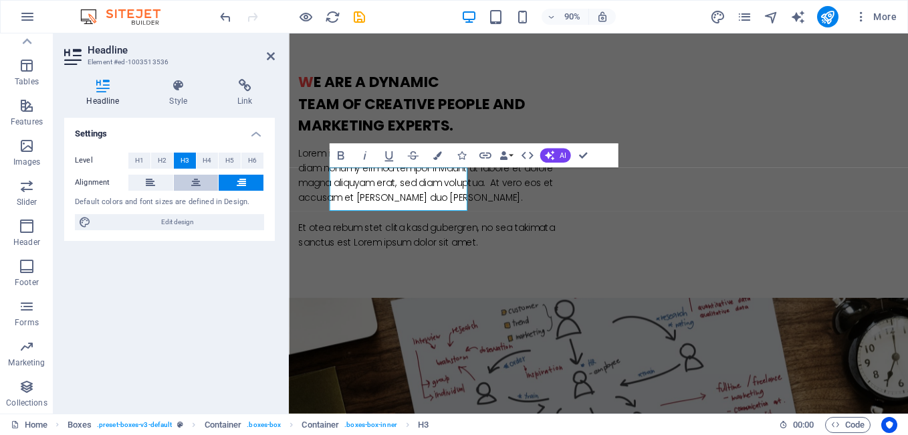
click at [195, 179] on icon at bounding box center [195, 183] width 9 height 16
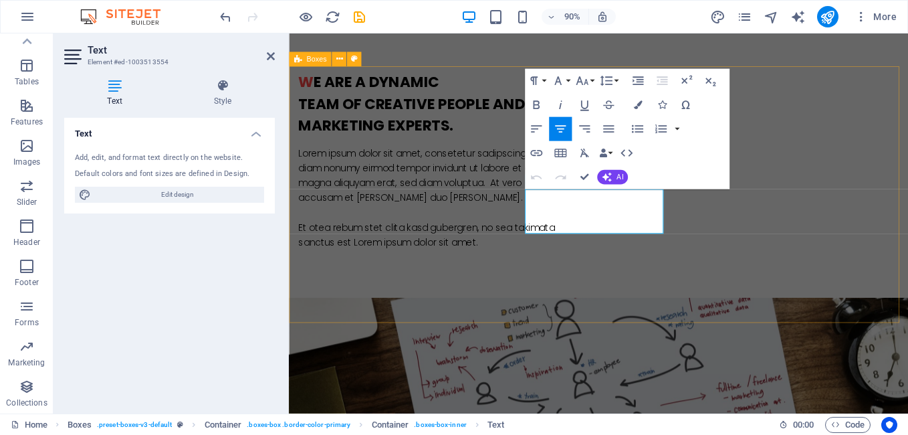
drag, startPoint x: 675, startPoint y: 248, endPoint x: 520, endPoint y: 204, distance: 161.3
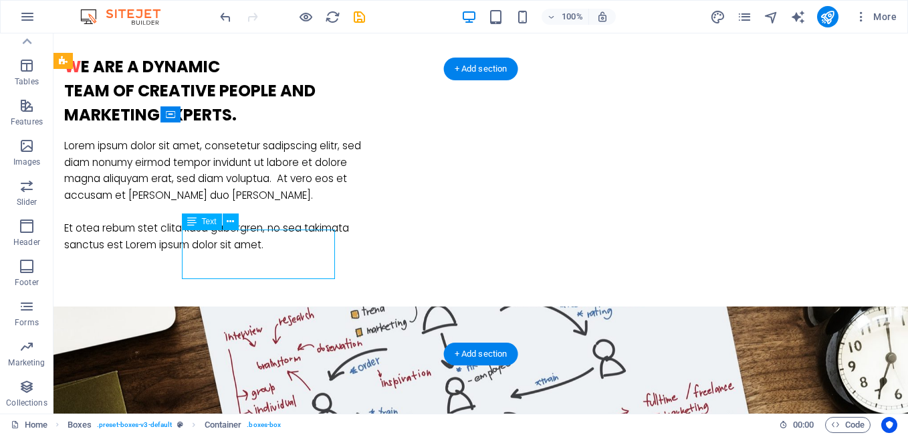
drag, startPoint x: 246, startPoint y: 276, endPoint x: 320, endPoint y: 291, distance: 75.8
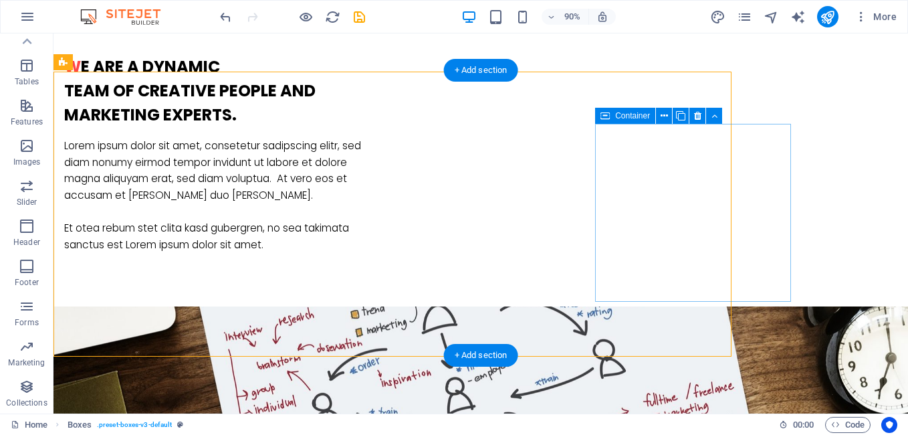
scroll to position [973, 0]
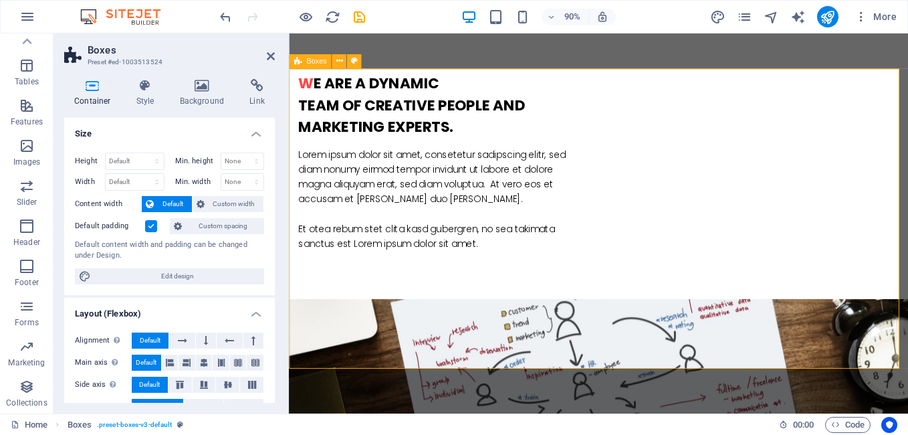
scroll to position [972, 0]
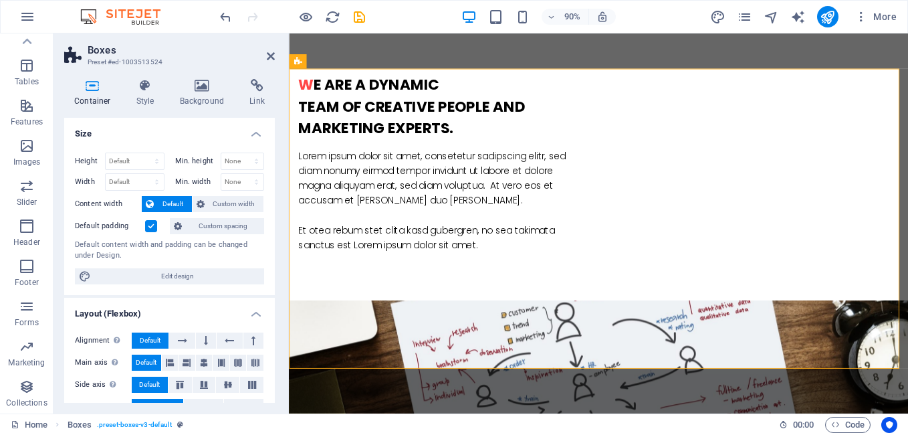
click at [265, 58] on header "Boxes Preset #ed-1003513524" at bounding box center [169, 50] width 211 height 35
click at [272, 56] on icon at bounding box center [271, 56] width 8 height 11
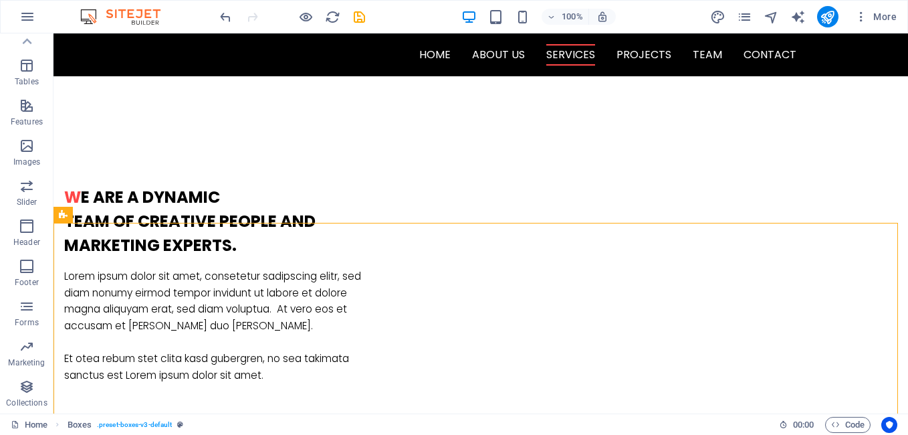
scroll to position [812, 0]
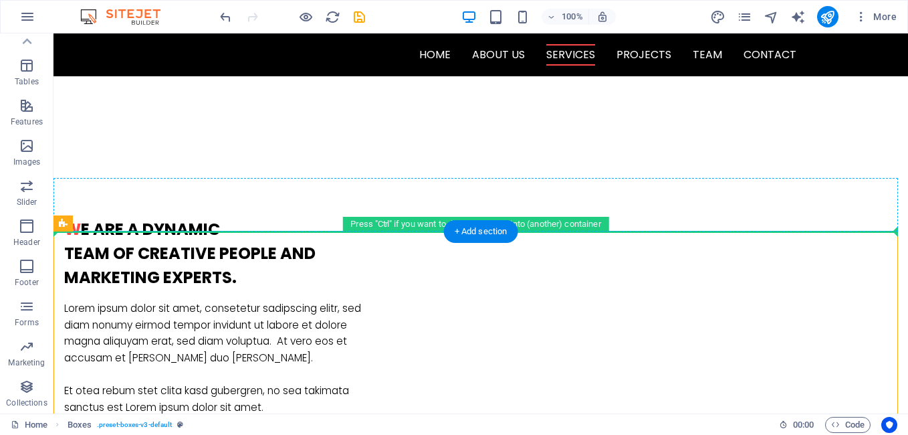
drag, startPoint x: 649, startPoint y: 233, endPoint x: 650, endPoint y: 213, distance: 20.1
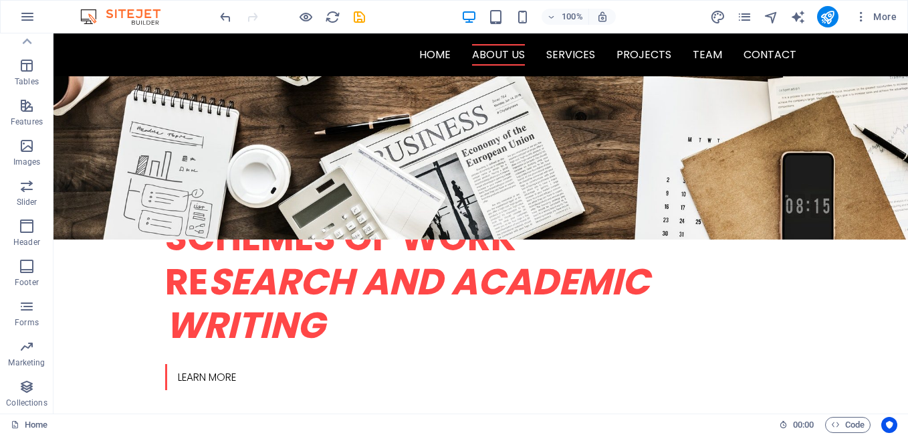
scroll to position [357, 0]
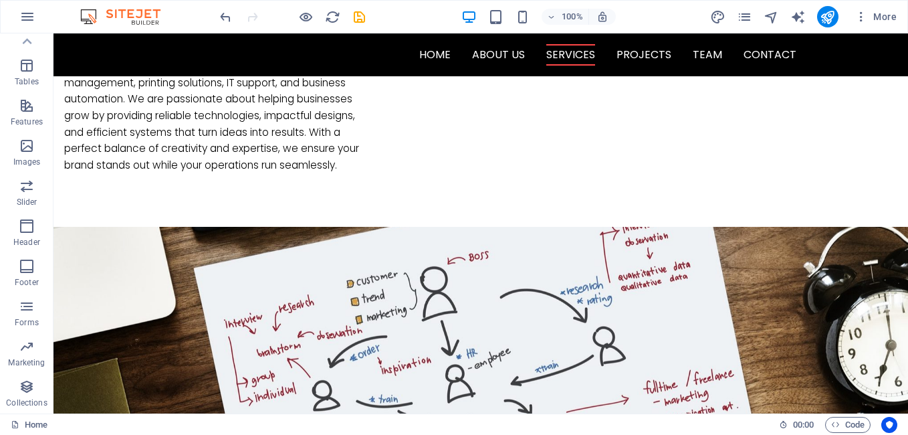
scroll to position [1079, 0]
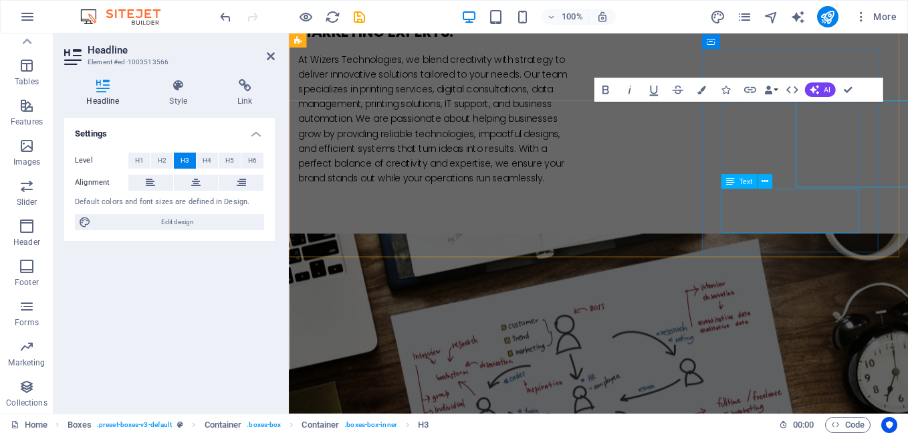
scroll to position [1080, 0]
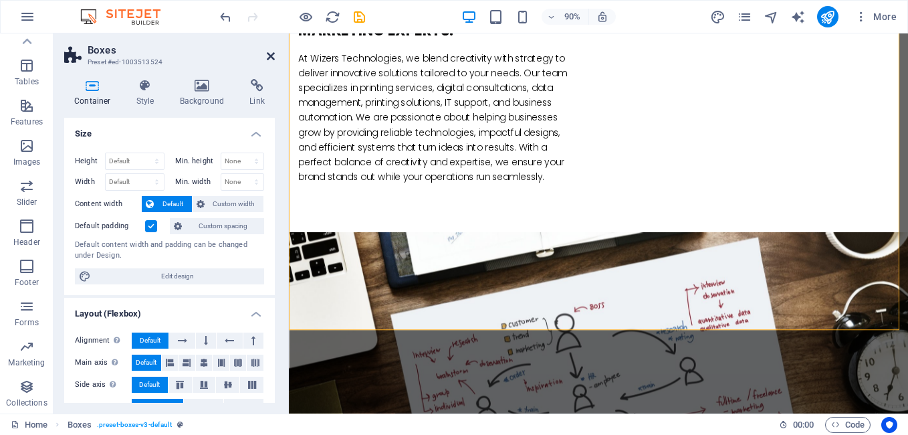
click at [270, 54] on icon at bounding box center [271, 56] width 8 height 11
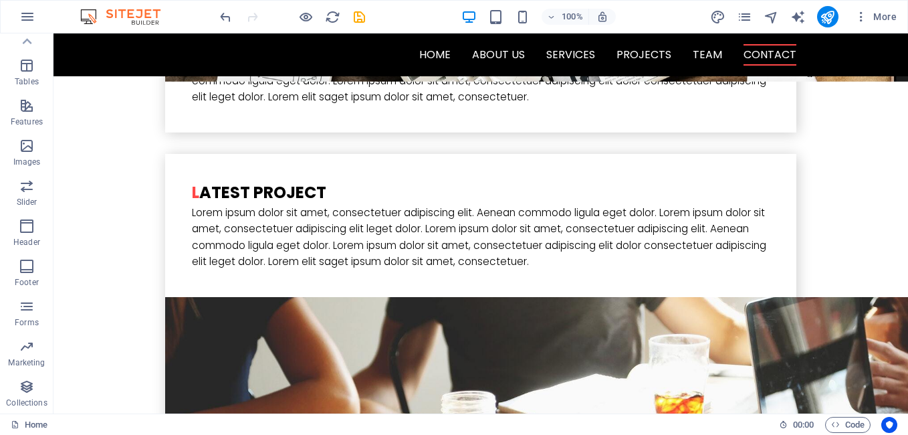
scroll to position [3395, 0]
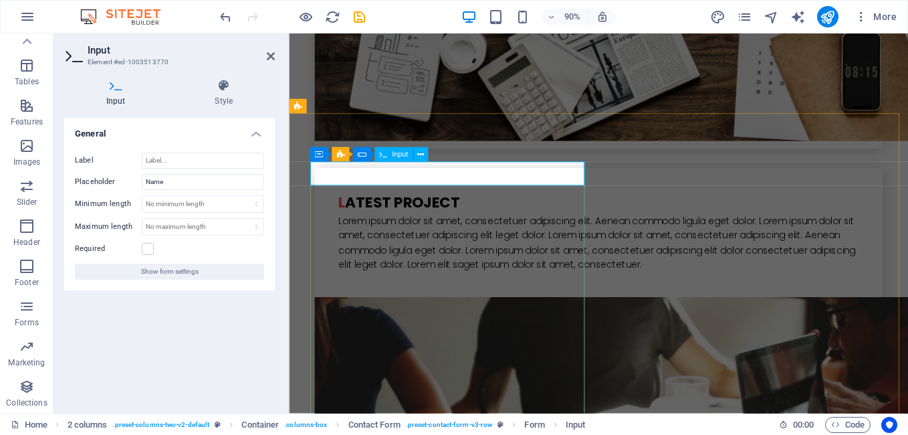
click at [271, 58] on icon at bounding box center [271, 56] width 8 height 11
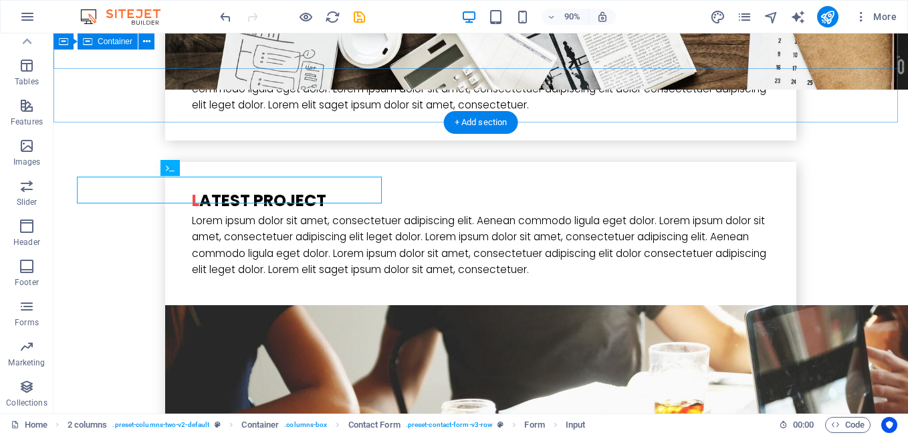
scroll to position [3394, 0]
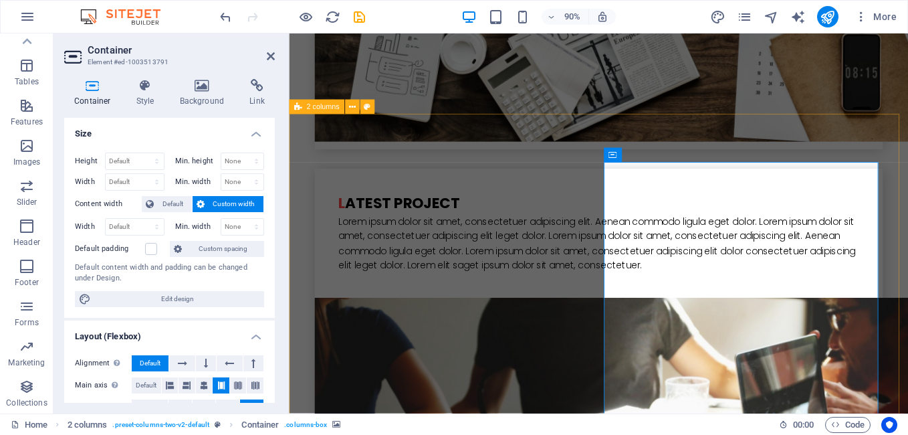
click at [259, 98] on h4 "Link" at bounding box center [256, 93] width 35 height 28
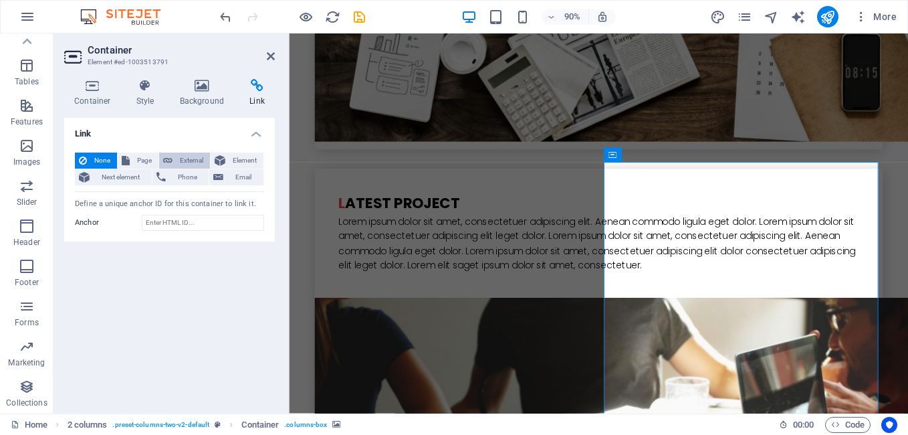
click at [187, 163] on span "External" at bounding box center [191, 160] width 29 height 16
select select "blank"
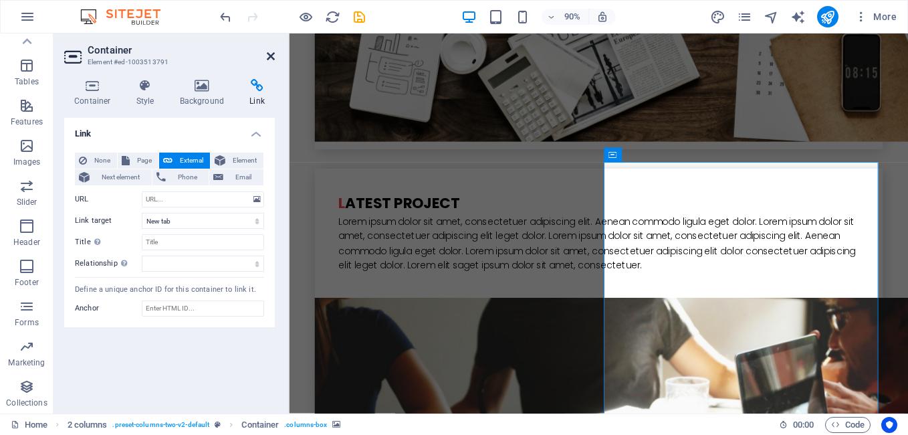
click at [270, 54] on icon at bounding box center [271, 56] width 8 height 11
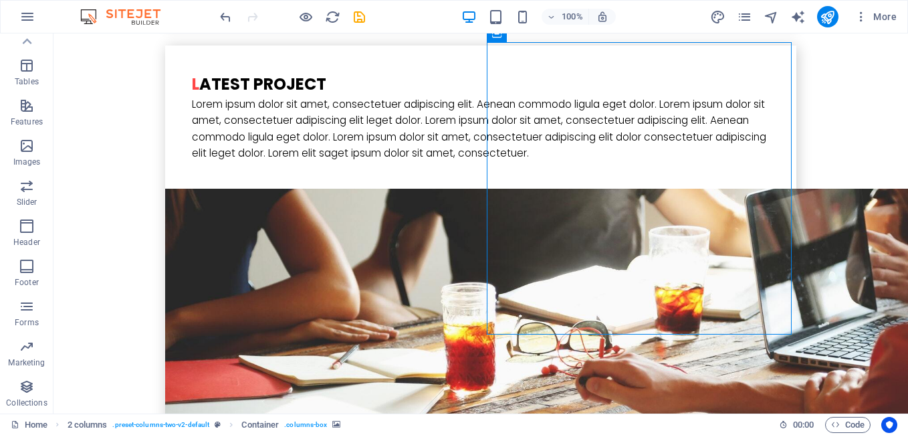
scroll to position [3552, 0]
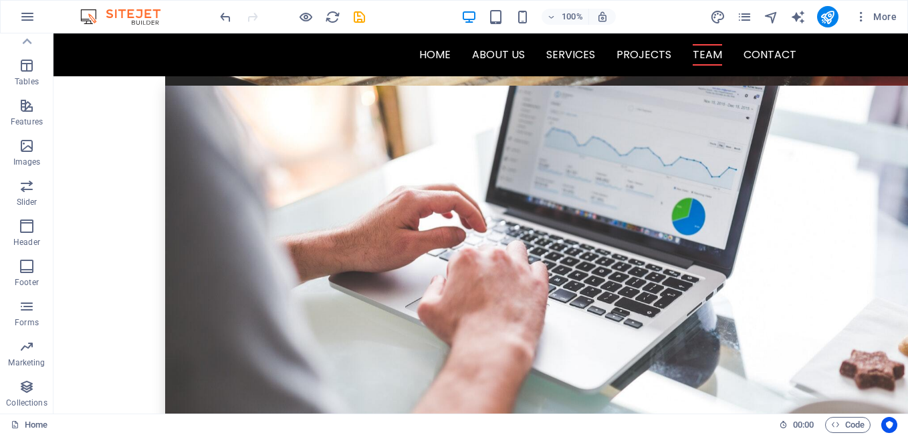
scroll to position [0, 0]
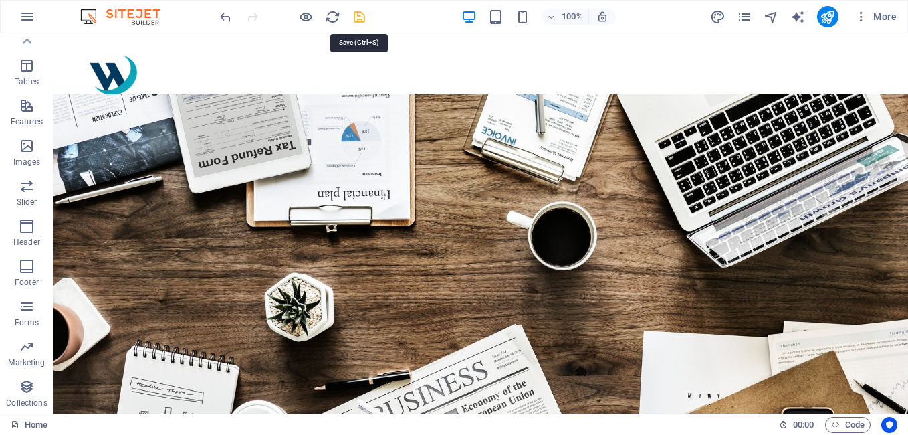
click at [364, 18] on icon "save" at bounding box center [359, 16] width 15 height 15
checkbox input "false"
click at [35, 14] on icon "button" at bounding box center [27, 17] width 16 height 16
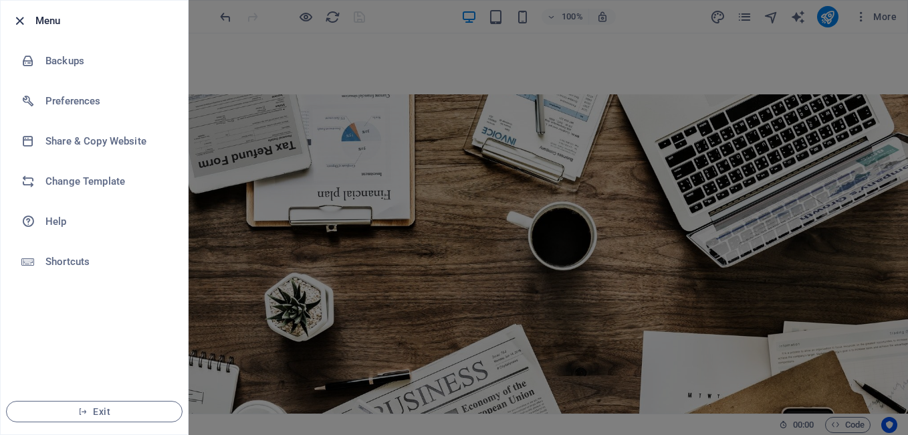
click at [19, 21] on icon "button" at bounding box center [19, 20] width 15 height 15
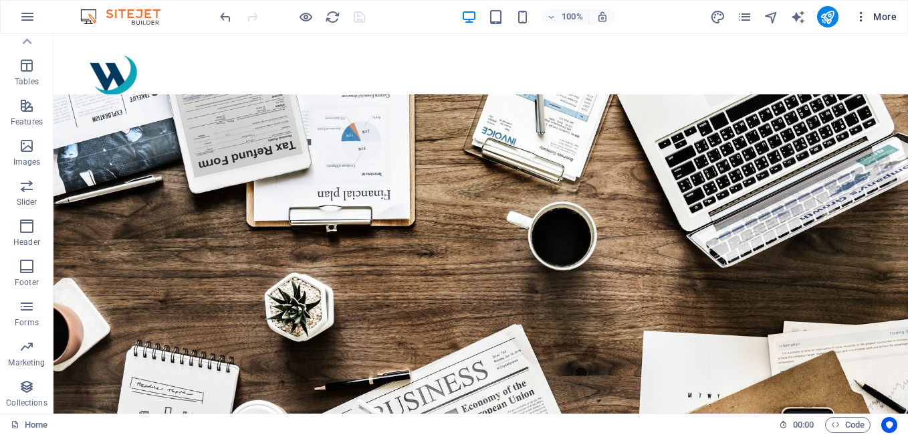
click at [860, 13] on icon "button" at bounding box center [861, 16] width 13 height 13
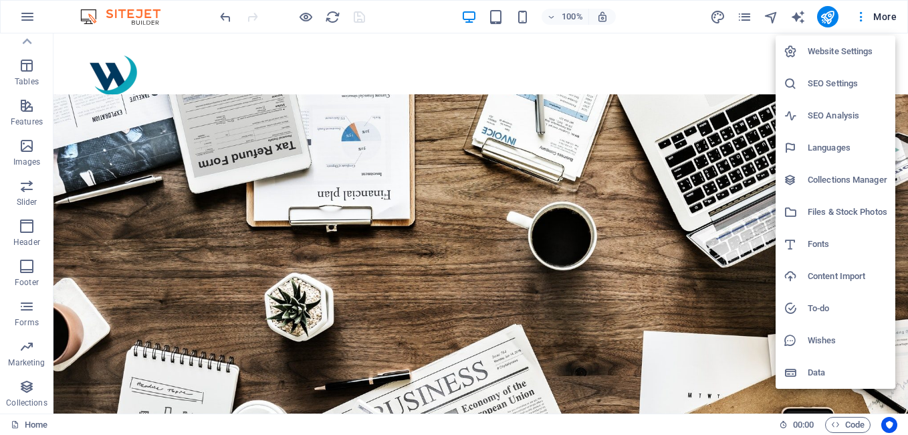
click at [743, 21] on div at bounding box center [454, 217] width 908 height 435
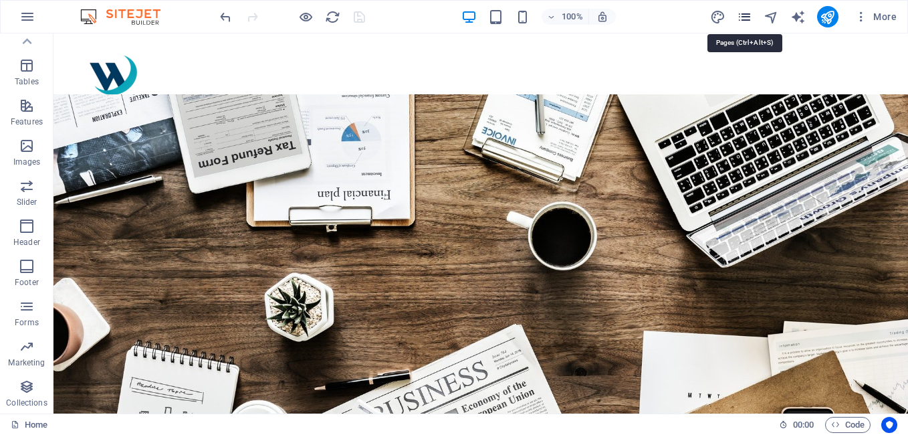
click at [742, 17] on icon "pages" at bounding box center [744, 16] width 15 height 15
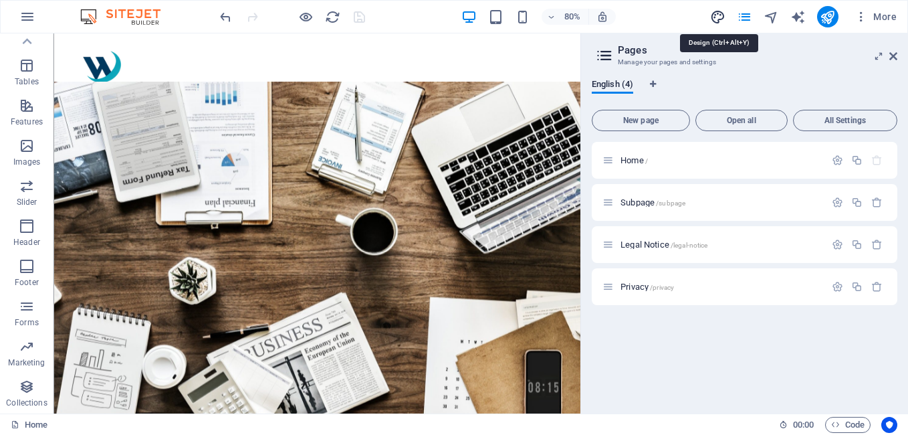
click at [721, 16] on icon "design" at bounding box center [717, 16] width 15 height 15
select select "rem"
select select "300"
select select "px"
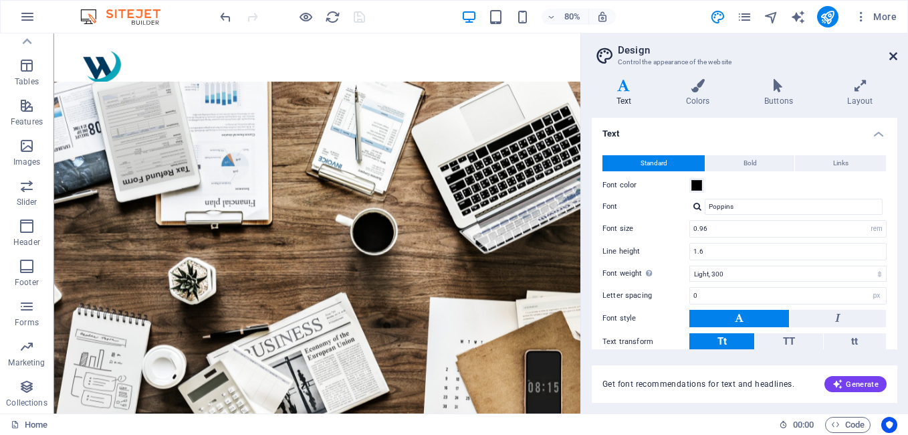
click at [891, 62] on link at bounding box center [893, 56] width 8 height 11
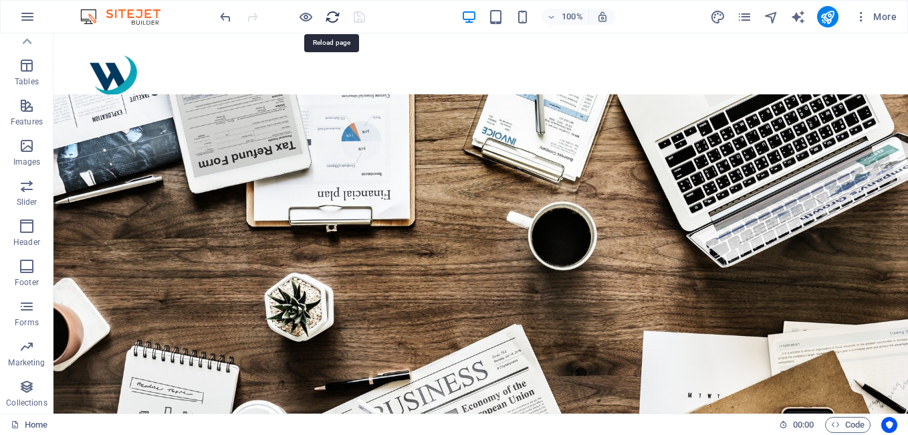
click at [333, 13] on icon "reload" at bounding box center [332, 16] width 15 height 15
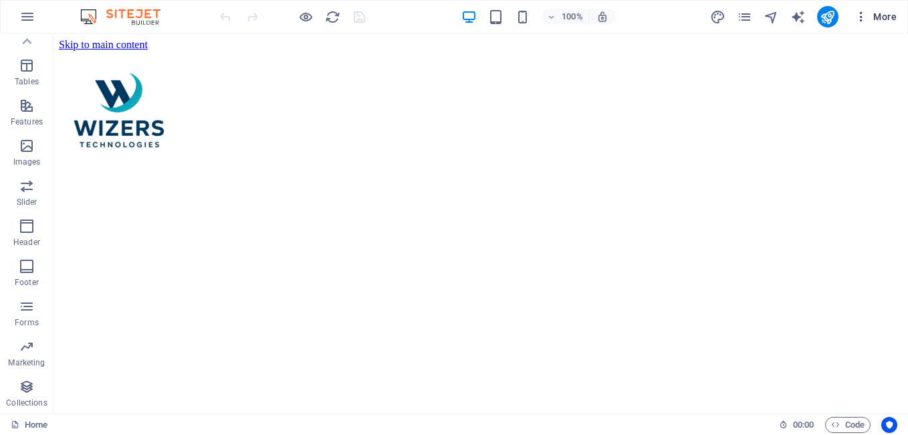
click at [858, 19] on icon "button" at bounding box center [861, 16] width 13 height 13
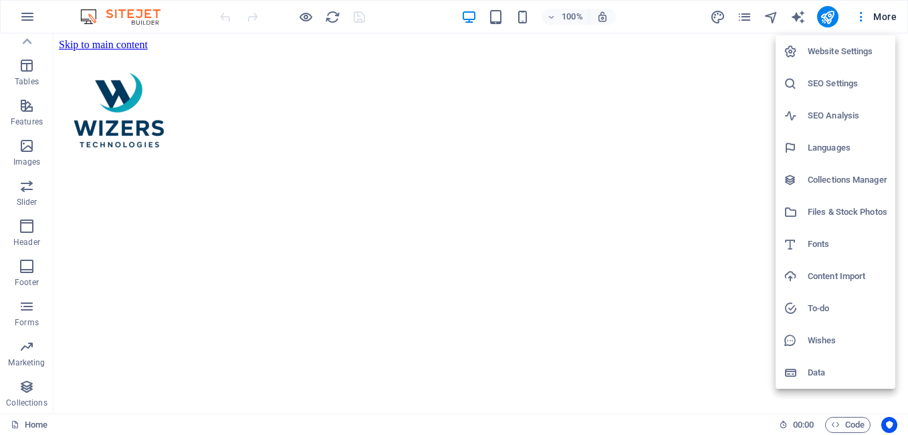
click at [22, 12] on div at bounding box center [454, 217] width 908 height 435
